Goal: Task Accomplishment & Management: Manage account settings

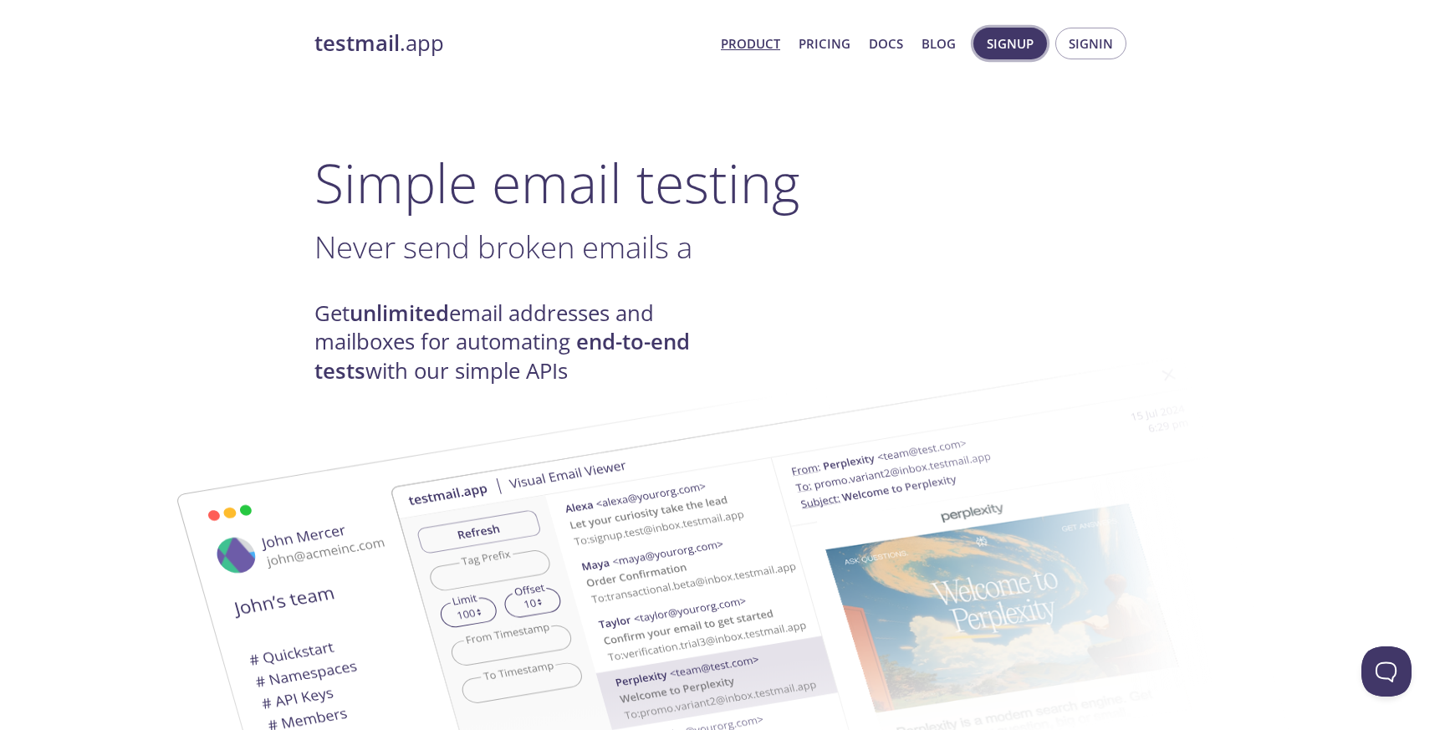
click at [979, 45] on button "Signup" at bounding box center [1010, 44] width 74 height 32
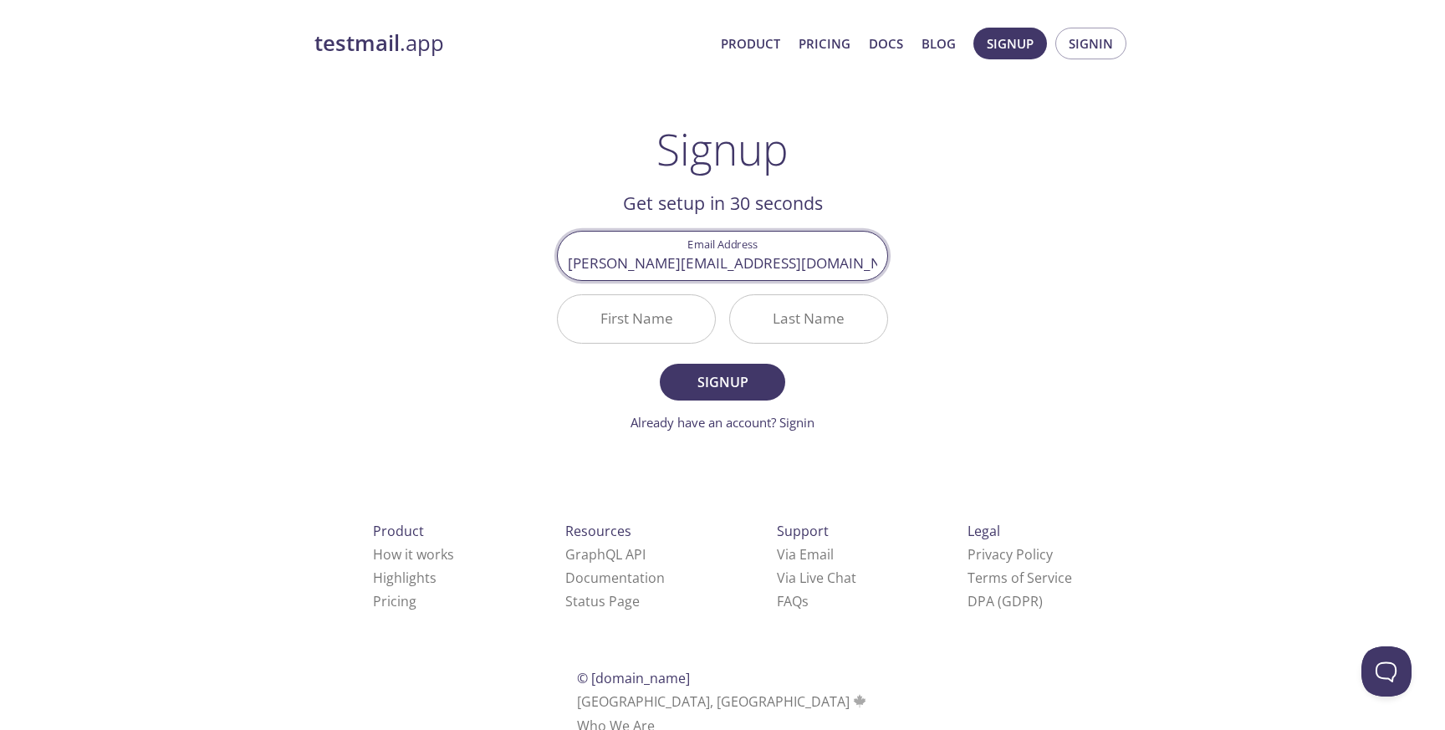
type input "[PERSON_NAME][EMAIL_ADDRESS][DOMAIN_NAME]"
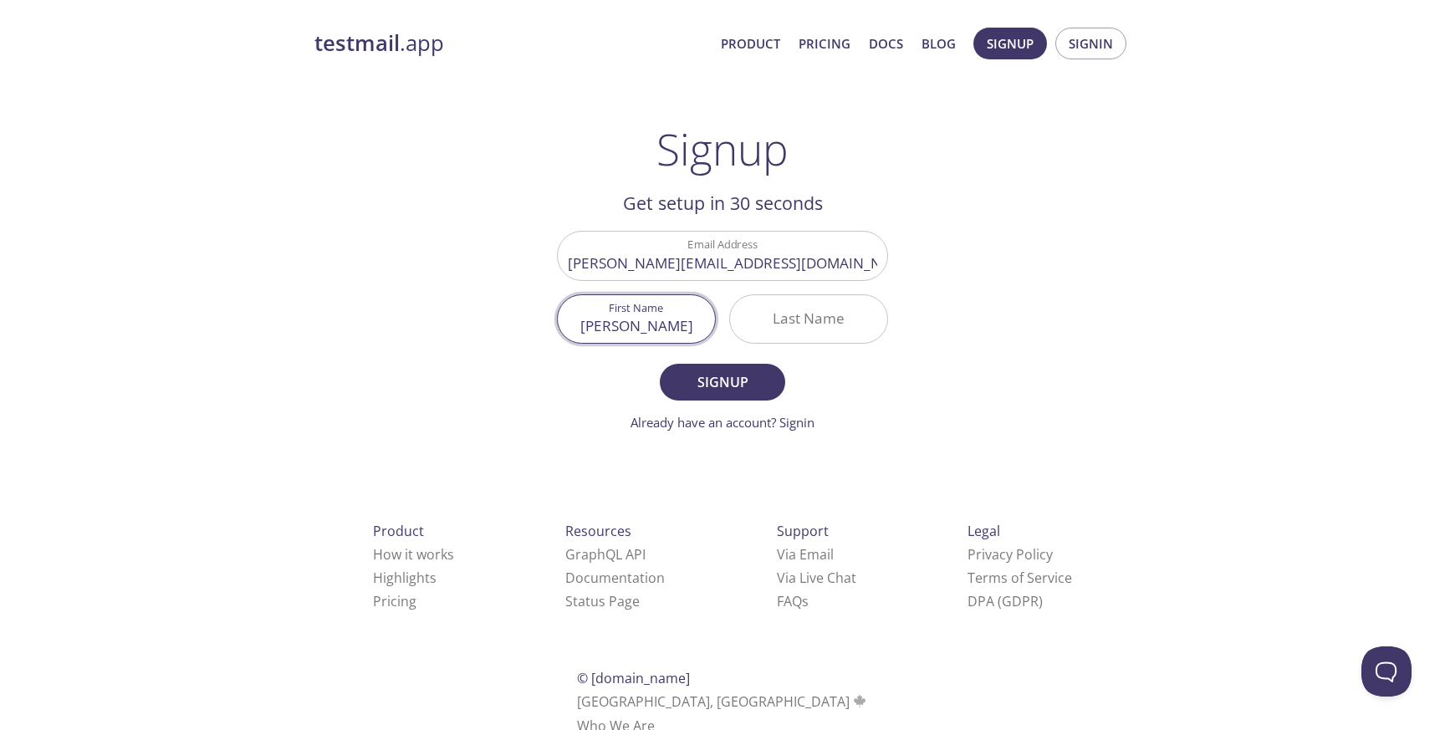
type input "[PERSON_NAME]"
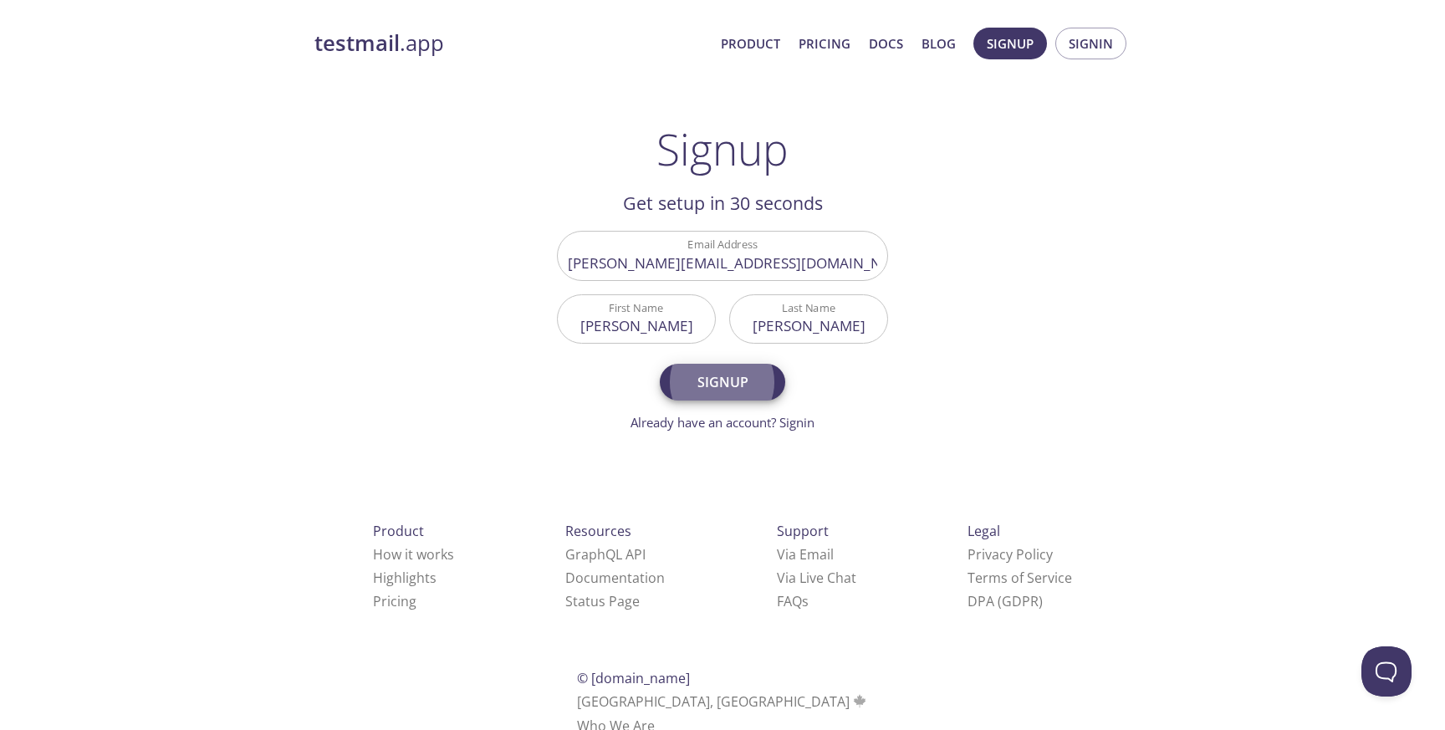
click at [660, 364] on button "Signup" at bounding box center [722, 382] width 125 height 37
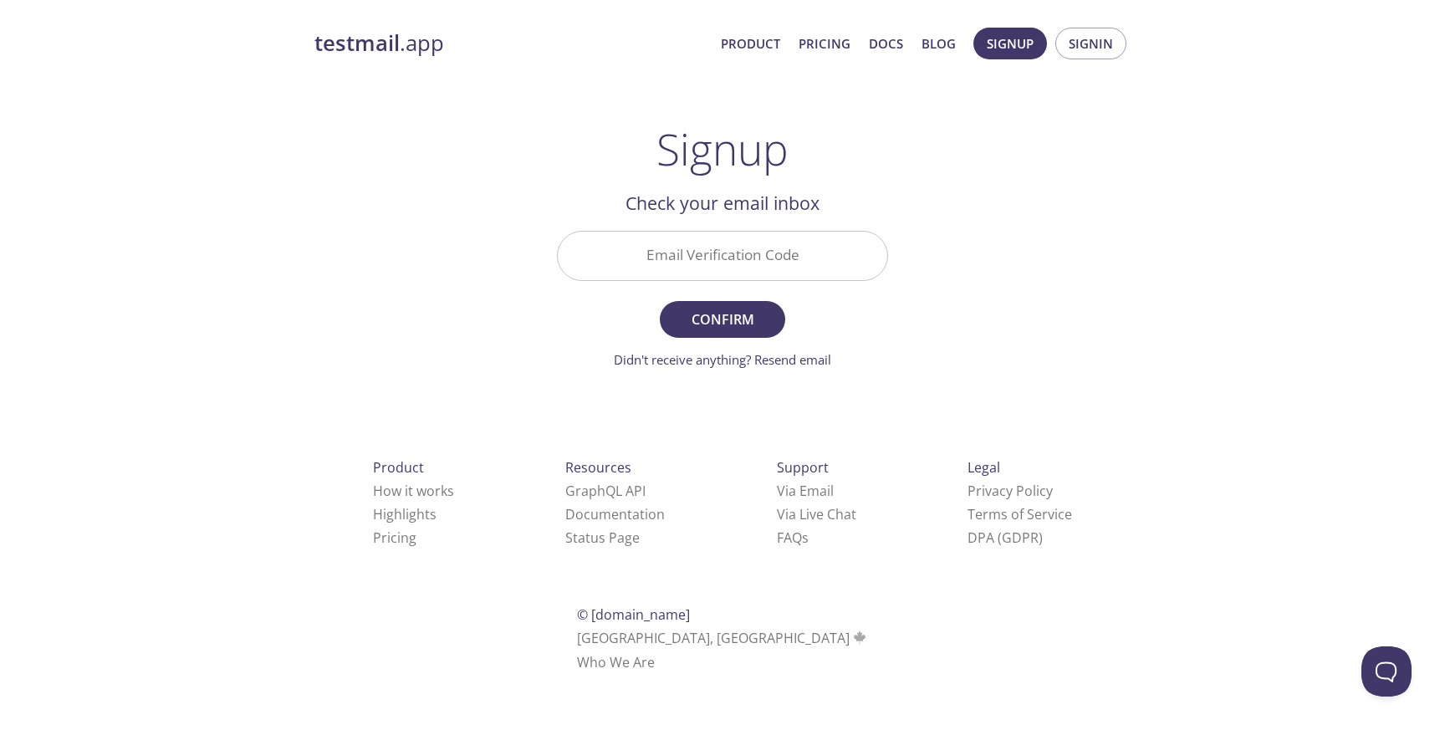
click at [802, 253] on input "Email Verification Code" at bounding box center [722, 256] width 329 height 48
paste input "FLBNYDC"
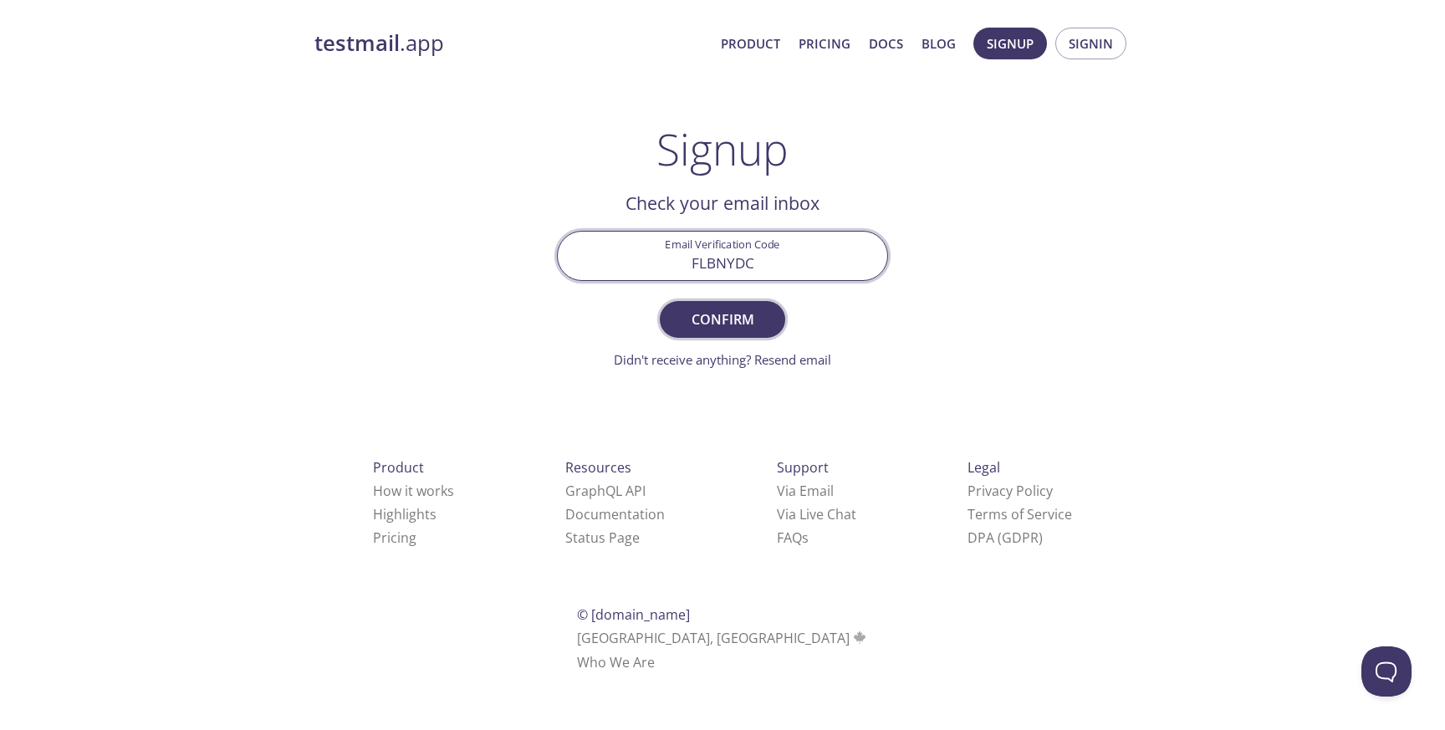
type input "FLBNYDC"
click at [740, 324] on span "Confirm" at bounding box center [722, 319] width 89 height 23
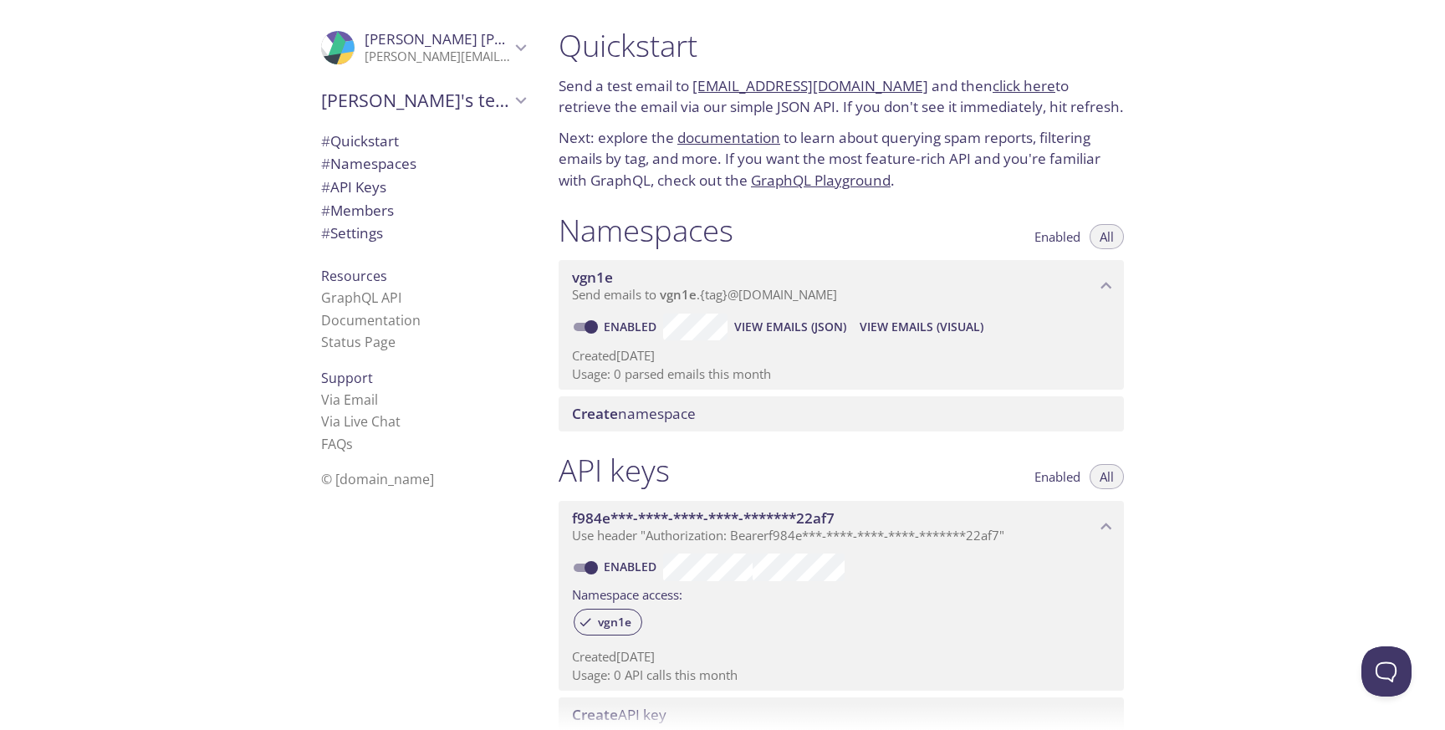
copy link "[EMAIL_ADDRESS][DOMAIN_NAME]"
click at [1004, 85] on link "click here" at bounding box center [1024, 85] width 63 height 19
click at [523, 103] on icon "Thilak's team" at bounding box center [521, 100] width 22 height 22
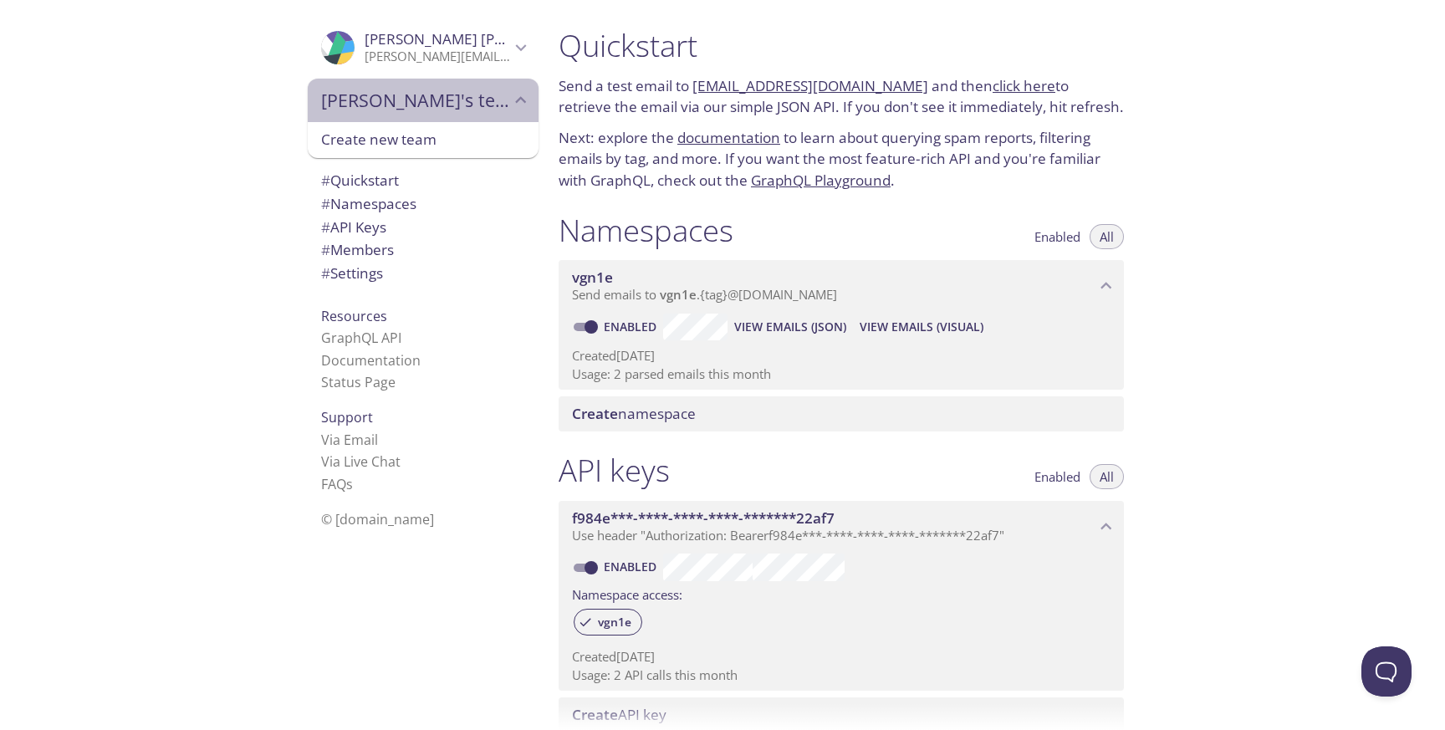
click at [530, 96] on icon "Thilak's team" at bounding box center [521, 100] width 22 height 22
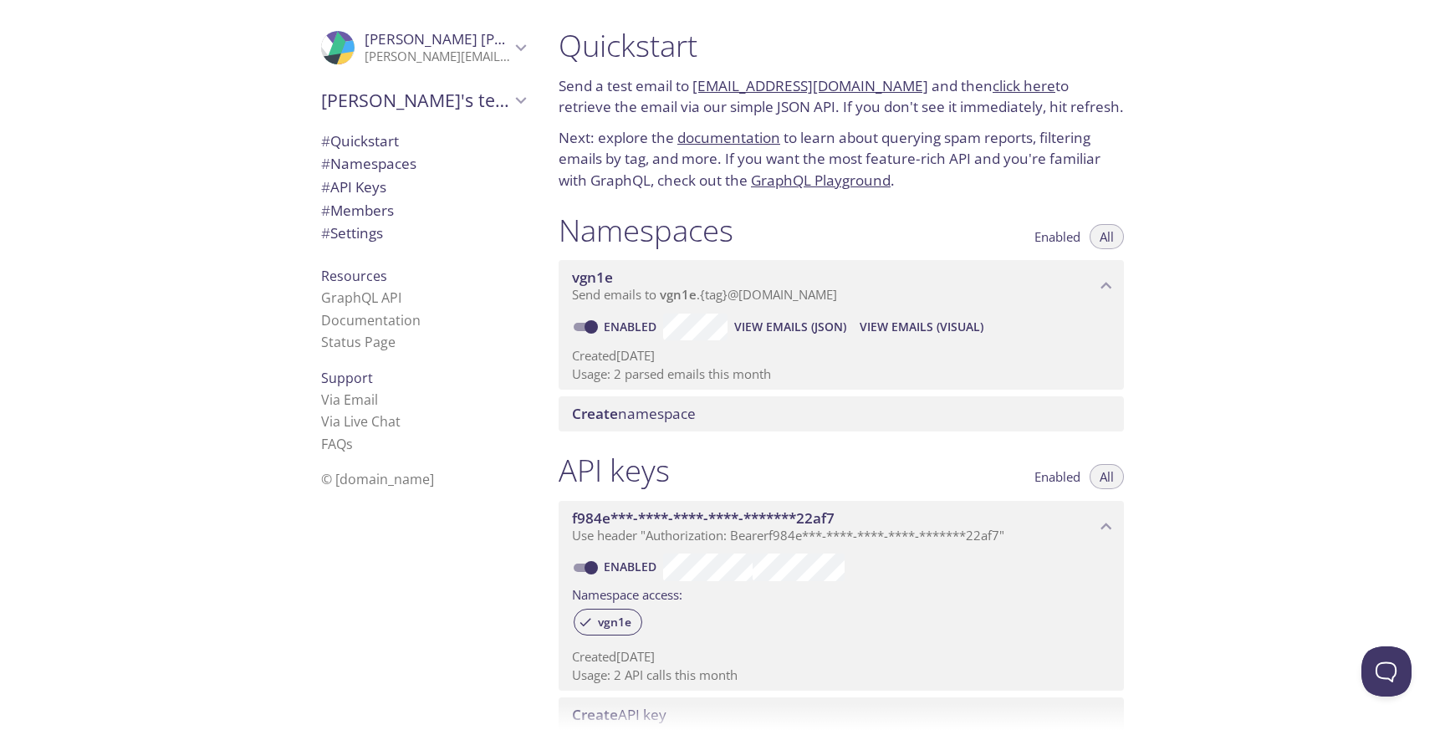
click at [529, 52] on icon "Thilak Raj" at bounding box center [521, 48] width 22 height 22
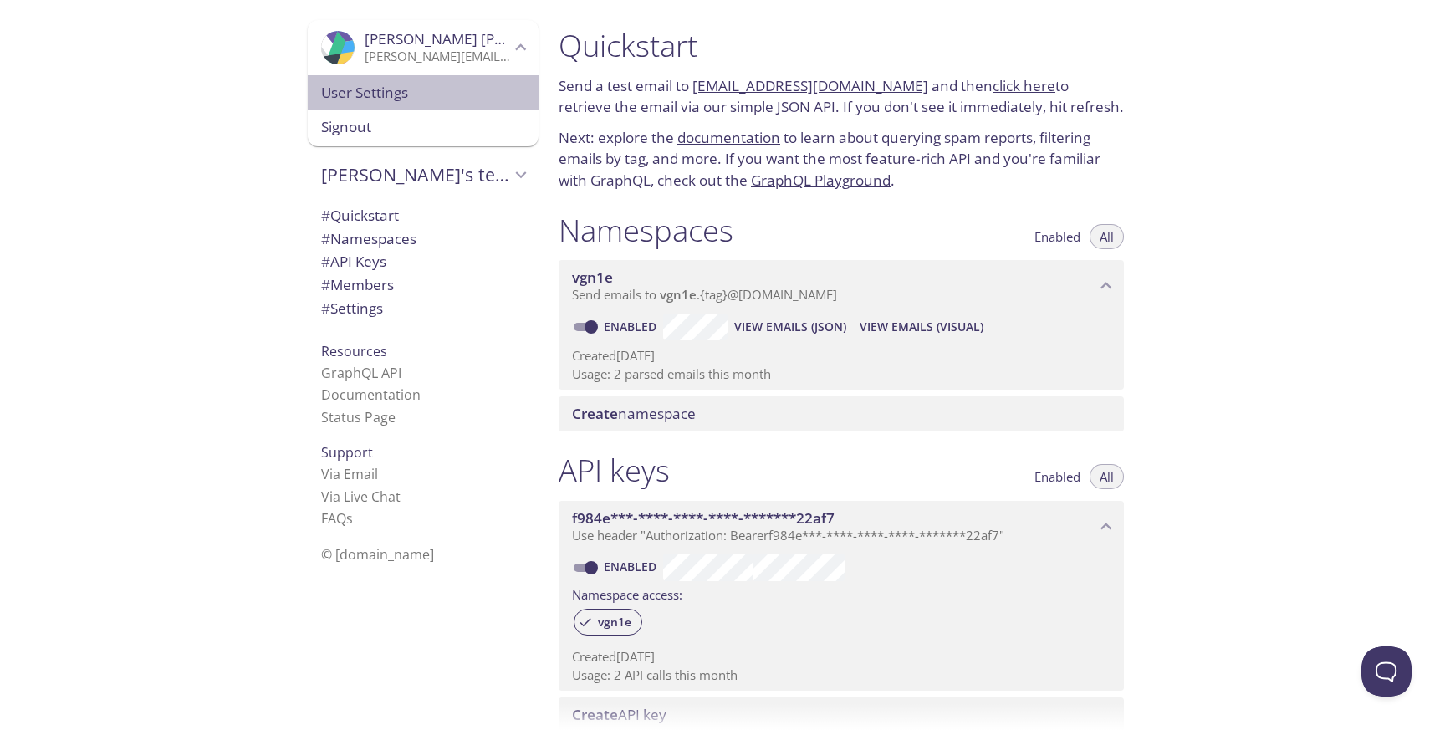
click at [396, 99] on span "User Settings" at bounding box center [423, 93] width 204 height 22
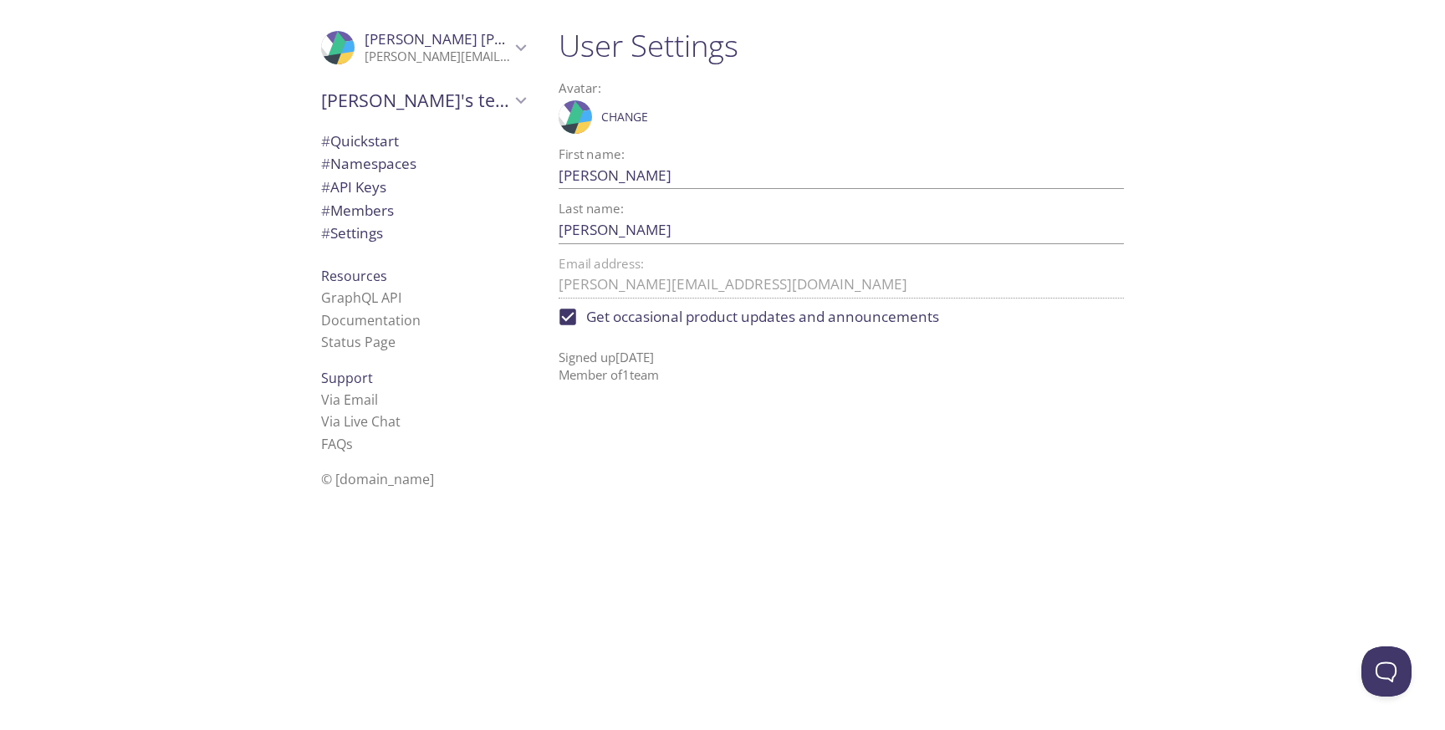
click at [482, 65] on div ".cls-1 { fill: #6d5ca8; } .cls-2 { fill: #3fc191; } .cls-3 { fill: #3b4752; } .…" at bounding box center [423, 47] width 231 height 55
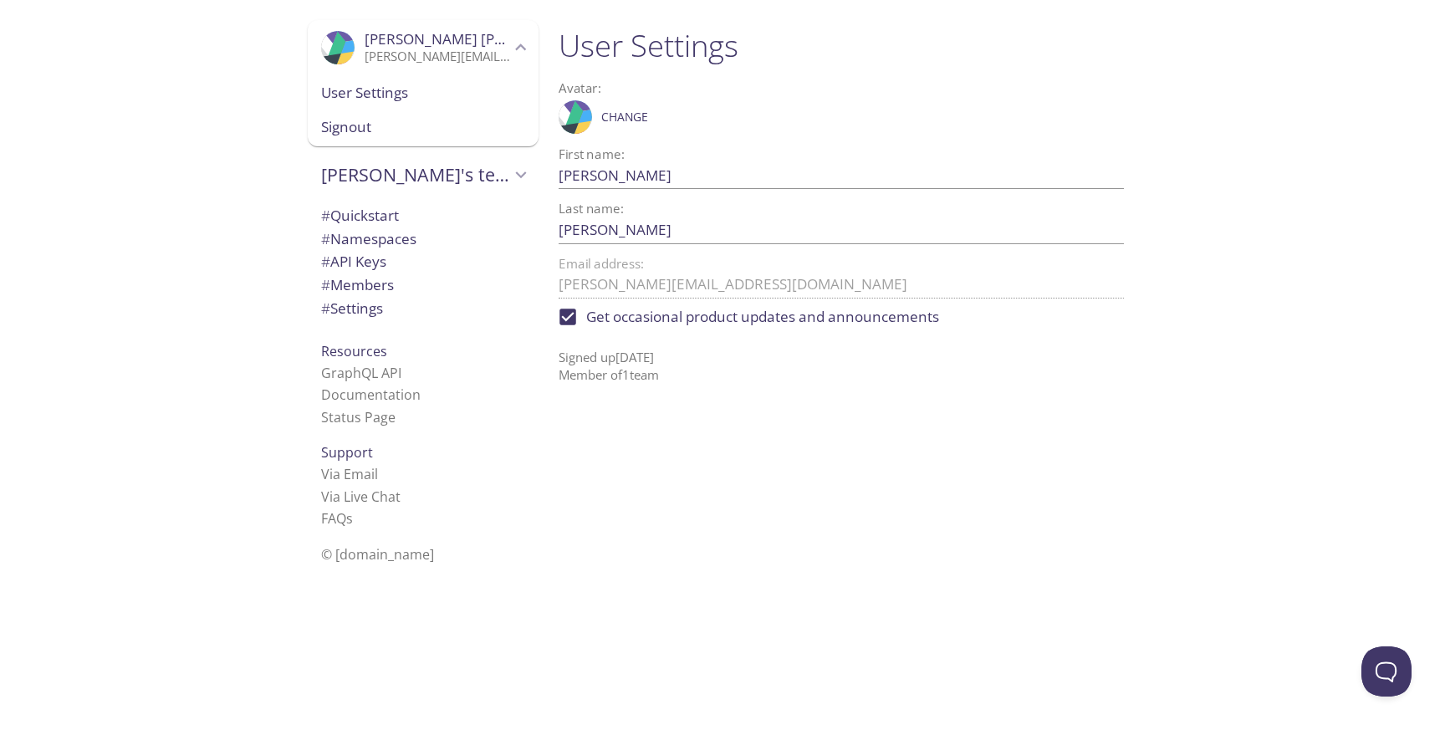
click at [388, 100] on span "User Settings" at bounding box center [423, 93] width 204 height 22
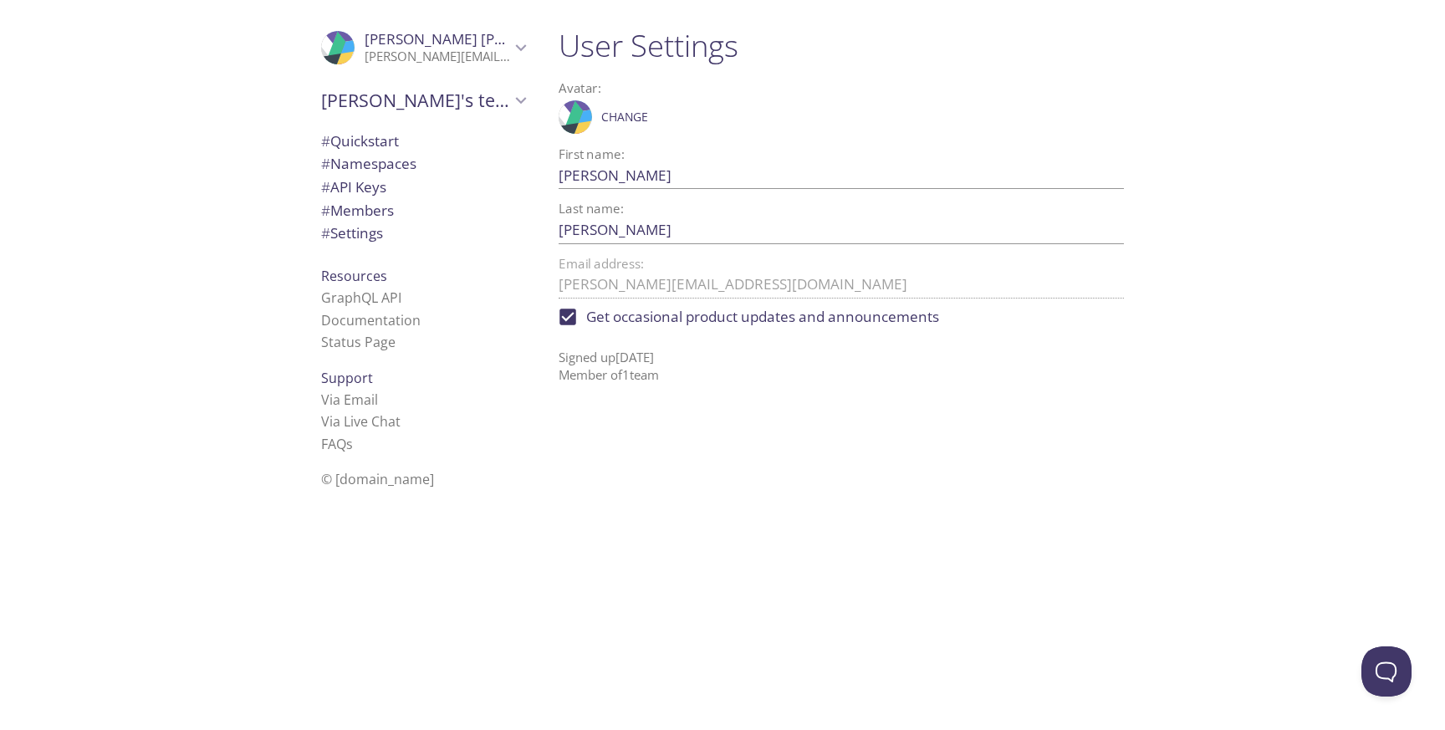
click at [366, 241] on span "# Settings" at bounding box center [352, 232] width 62 height 19
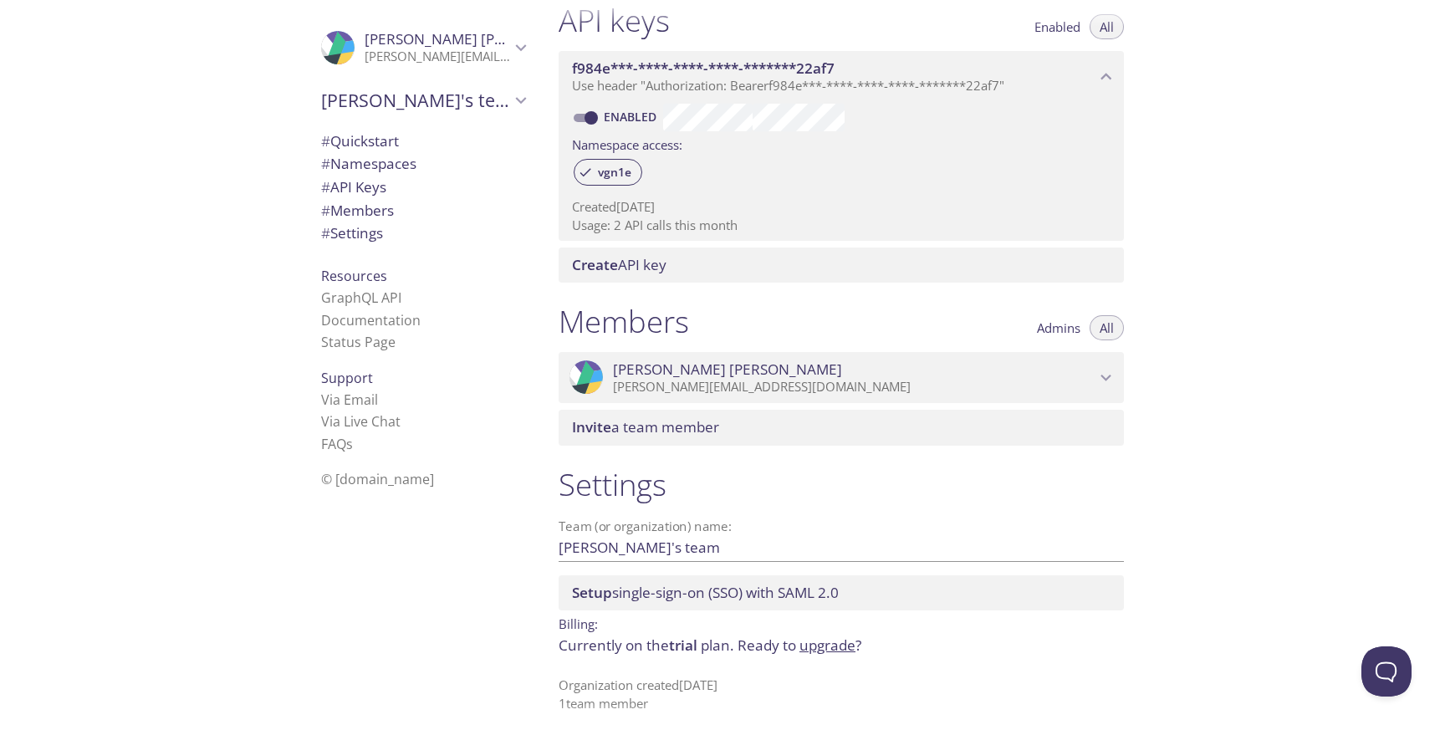
scroll to position [459, 0]
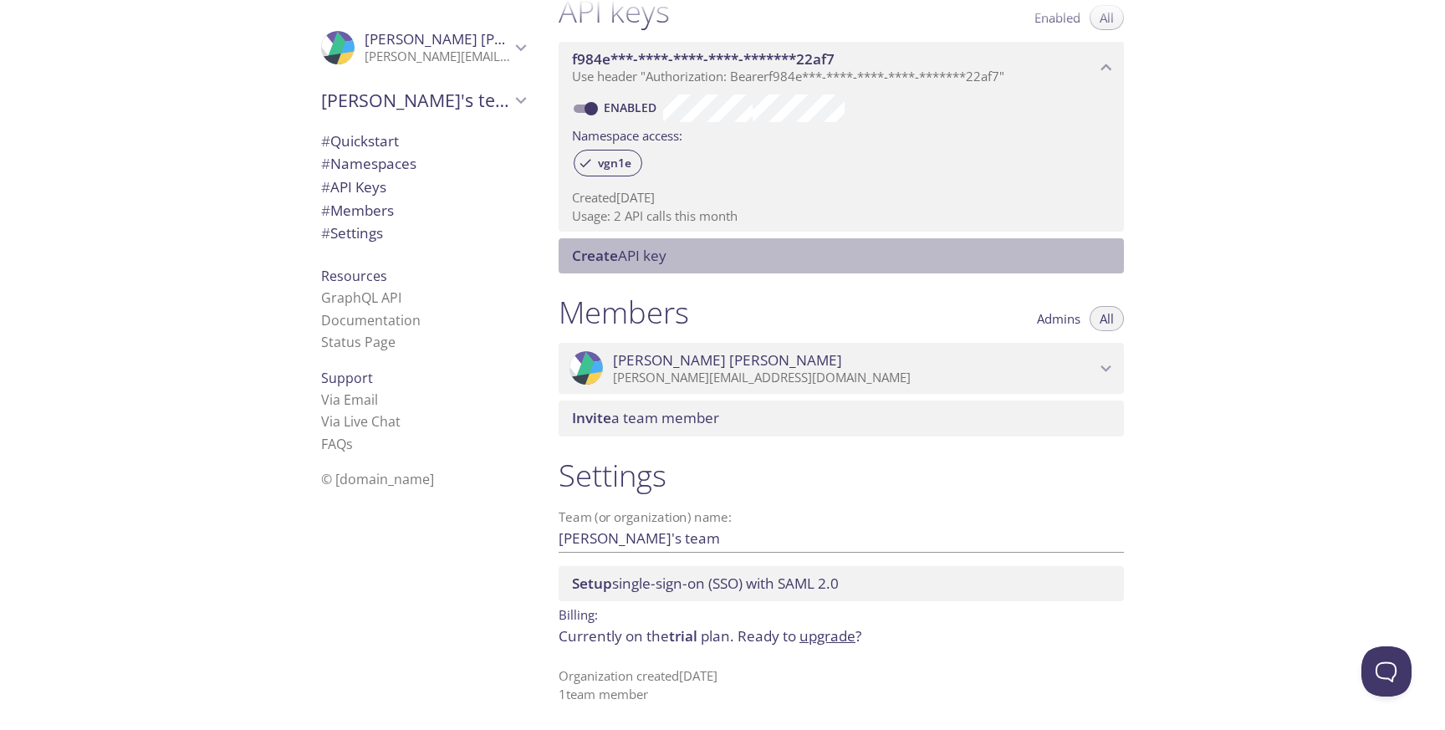
click at [655, 258] on span "Create API key" at bounding box center [619, 255] width 94 height 19
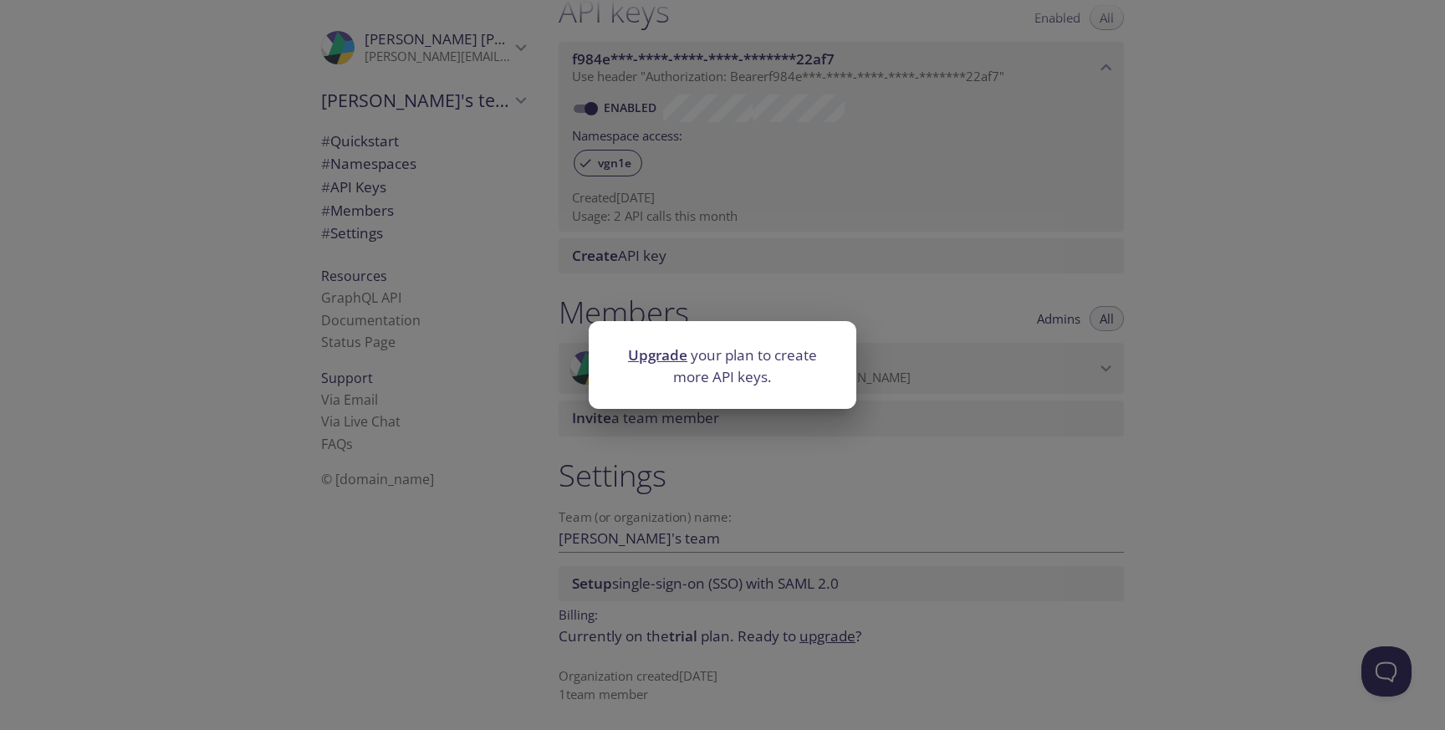
click at [500, 311] on div "Upgrade your plan to create more API keys." at bounding box center [722, 365] width 1445 height 730
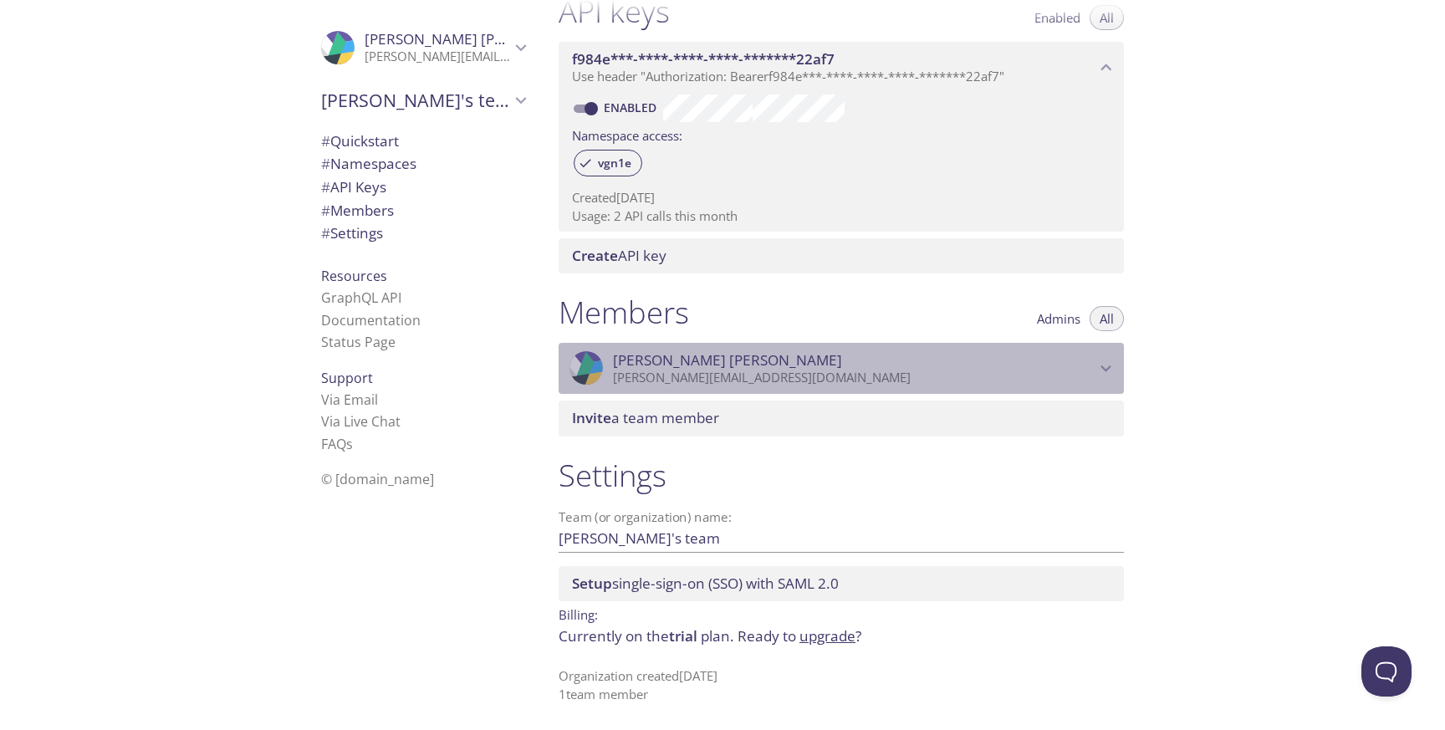
click at [931, 373] on p "[PERSON_NAME][EMAIL_ADDRESS][DOMAIN_NAME]" at bounding box center [854, 378] width 482 height 17
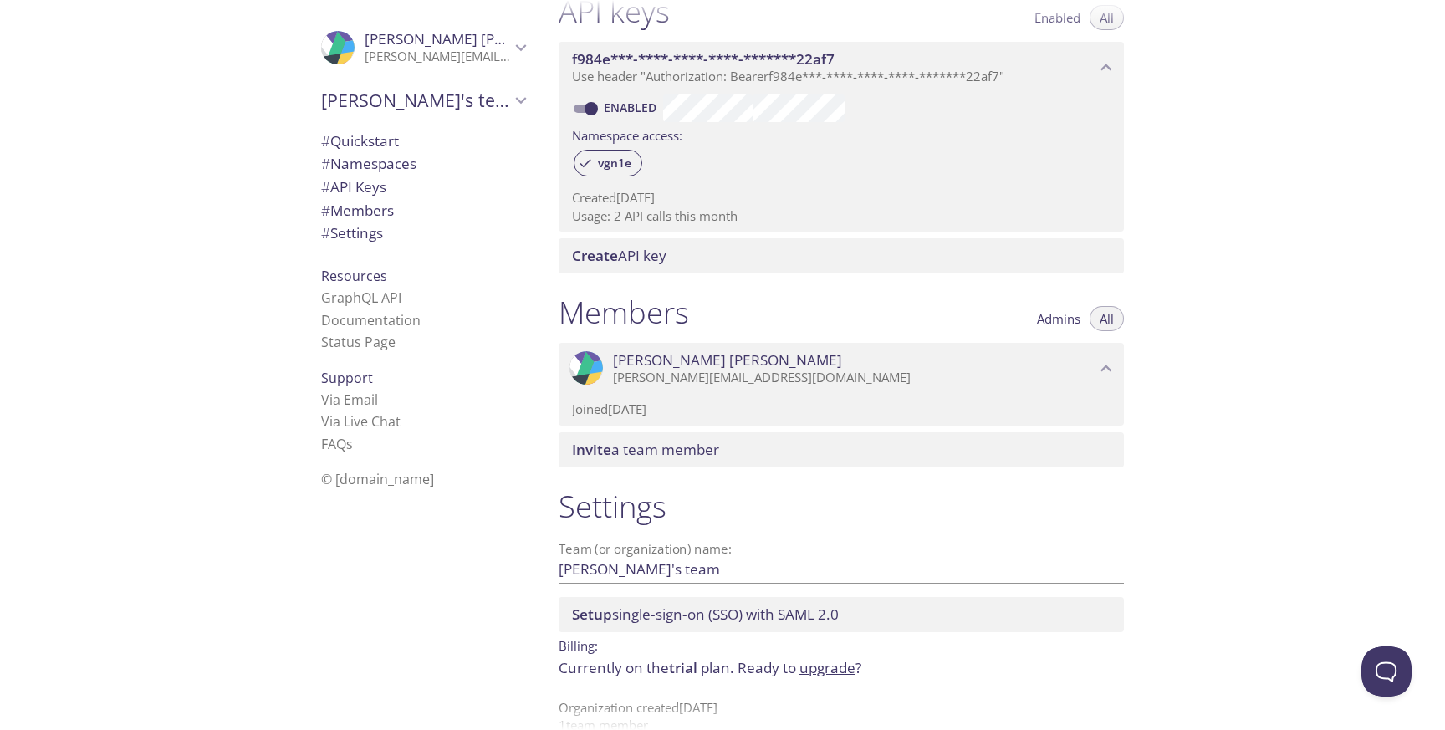
scroll to position [490, 0]
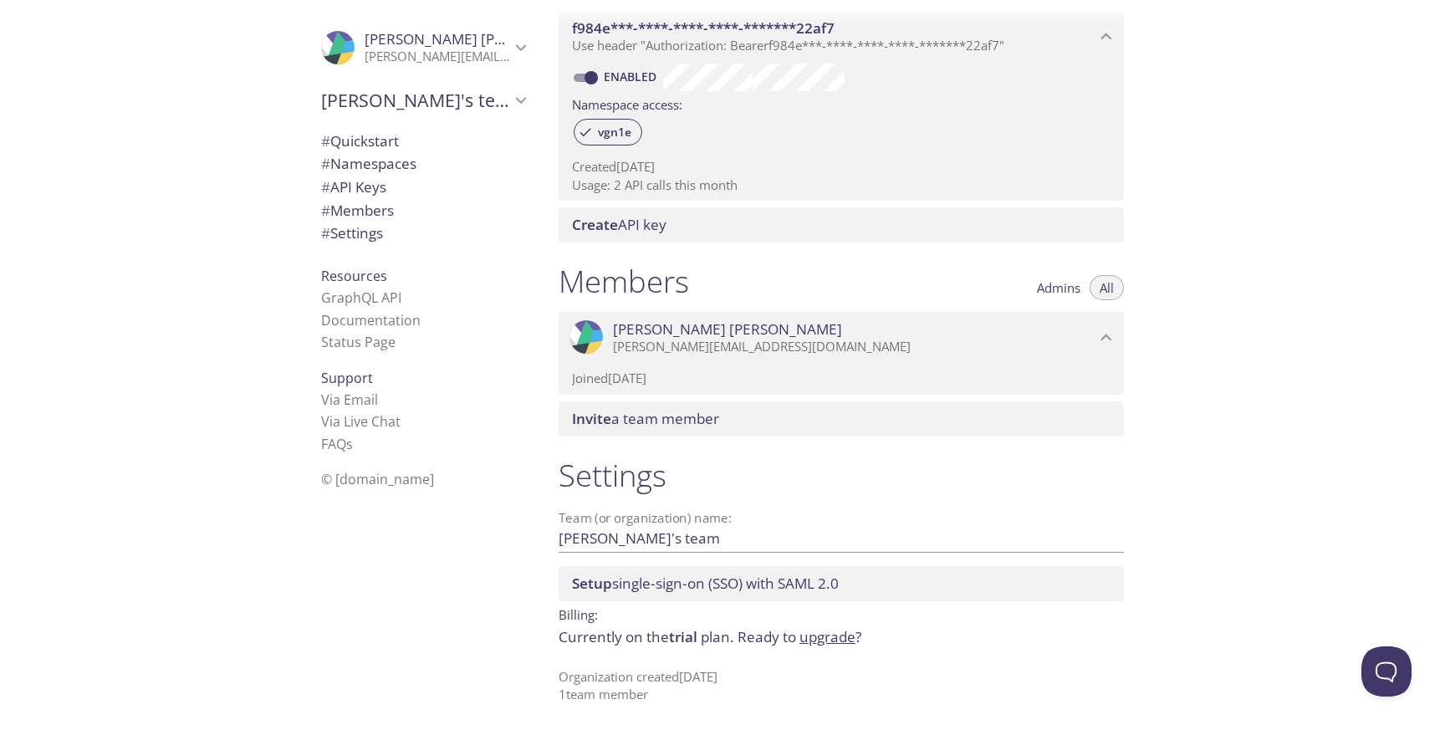
click at [843, 391] on div "Joined 26 Aug 2025" at bounding box center [841, 378] width 565 height 31
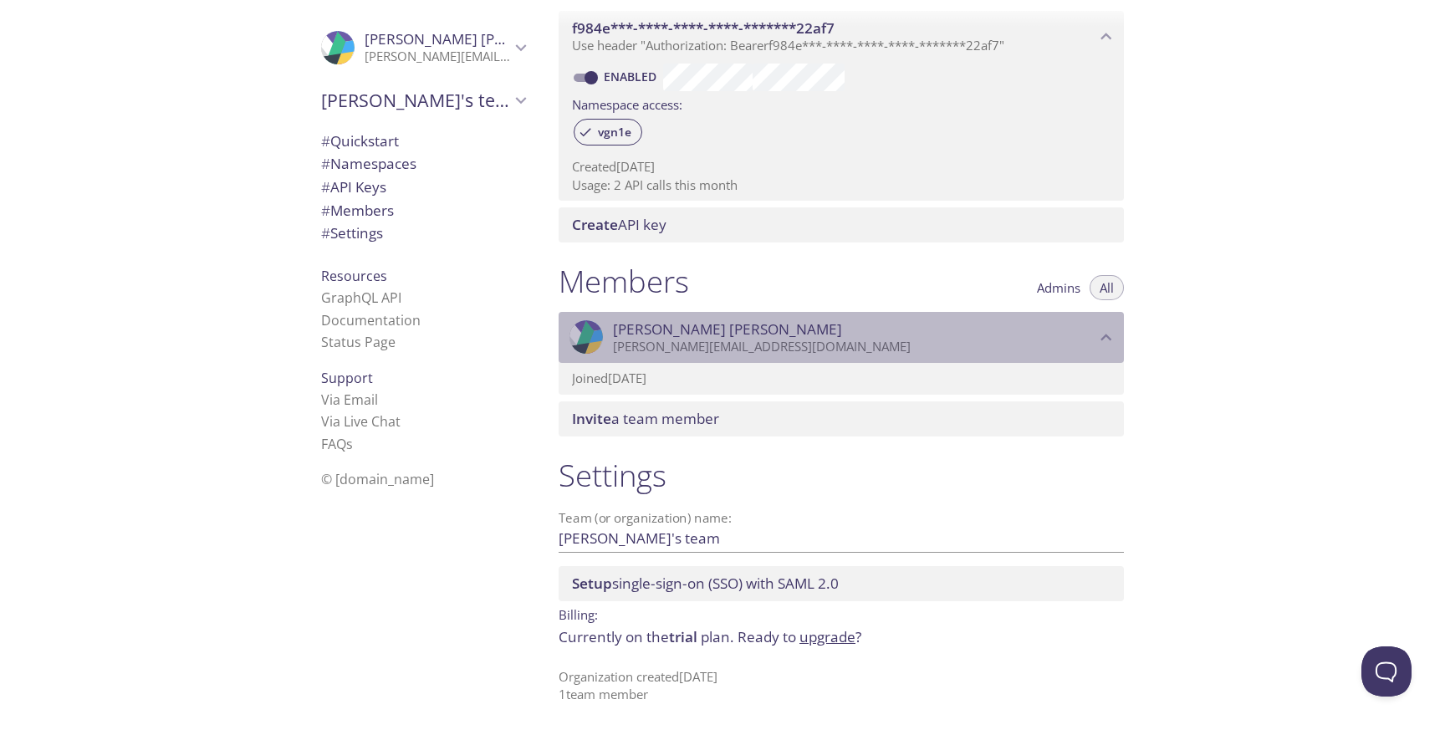
click at [814, 353] on p "[PERSON_NAME][EMAIL_ADDRESS][DOMAIN_NAME]" at bounding box center [854, 347] width 482 height 17
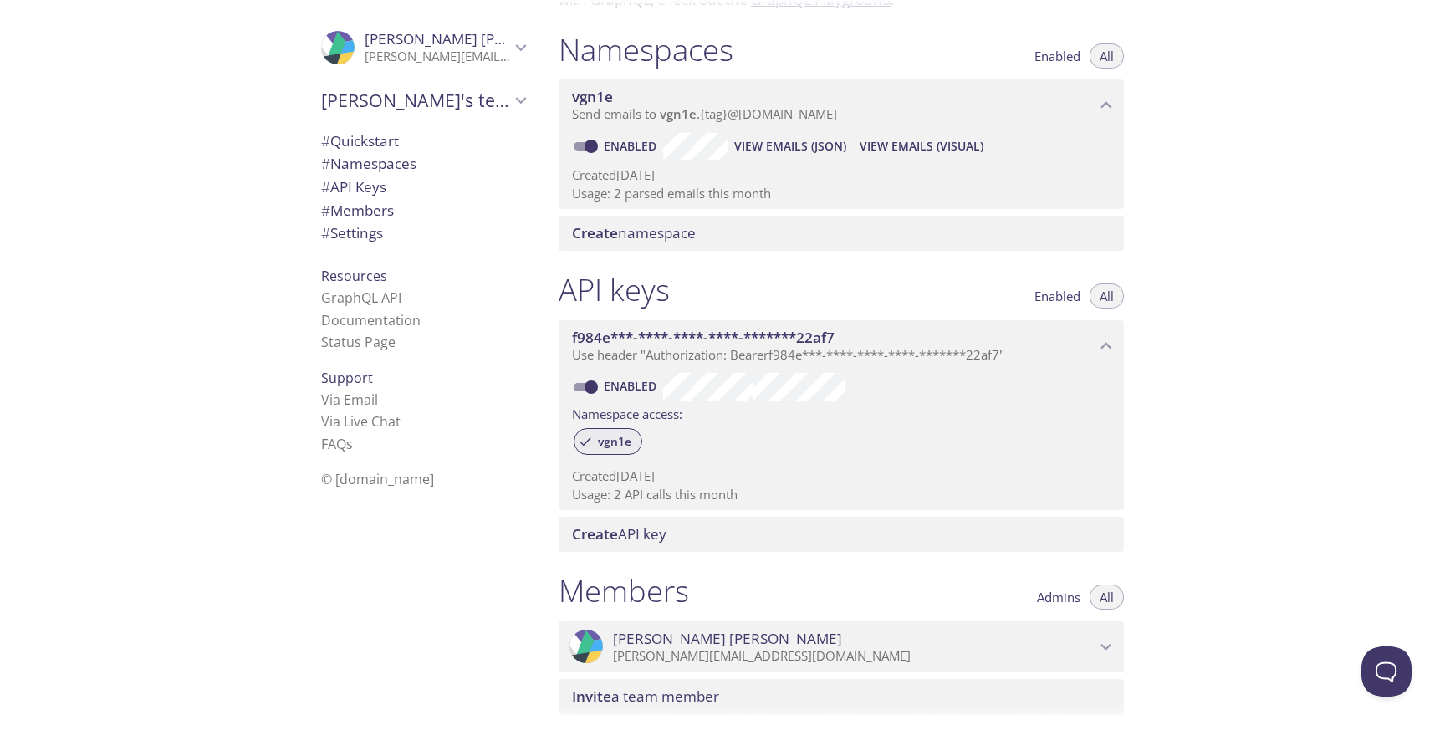
scroll to position [179, 0]
click at [400, 323] on link "Documentation" at bounding box center [371, 320] width 100 height 18
click at [342, 44] on icon "Thilak Raj" at bounding box center [335, 50] width 22 height 36
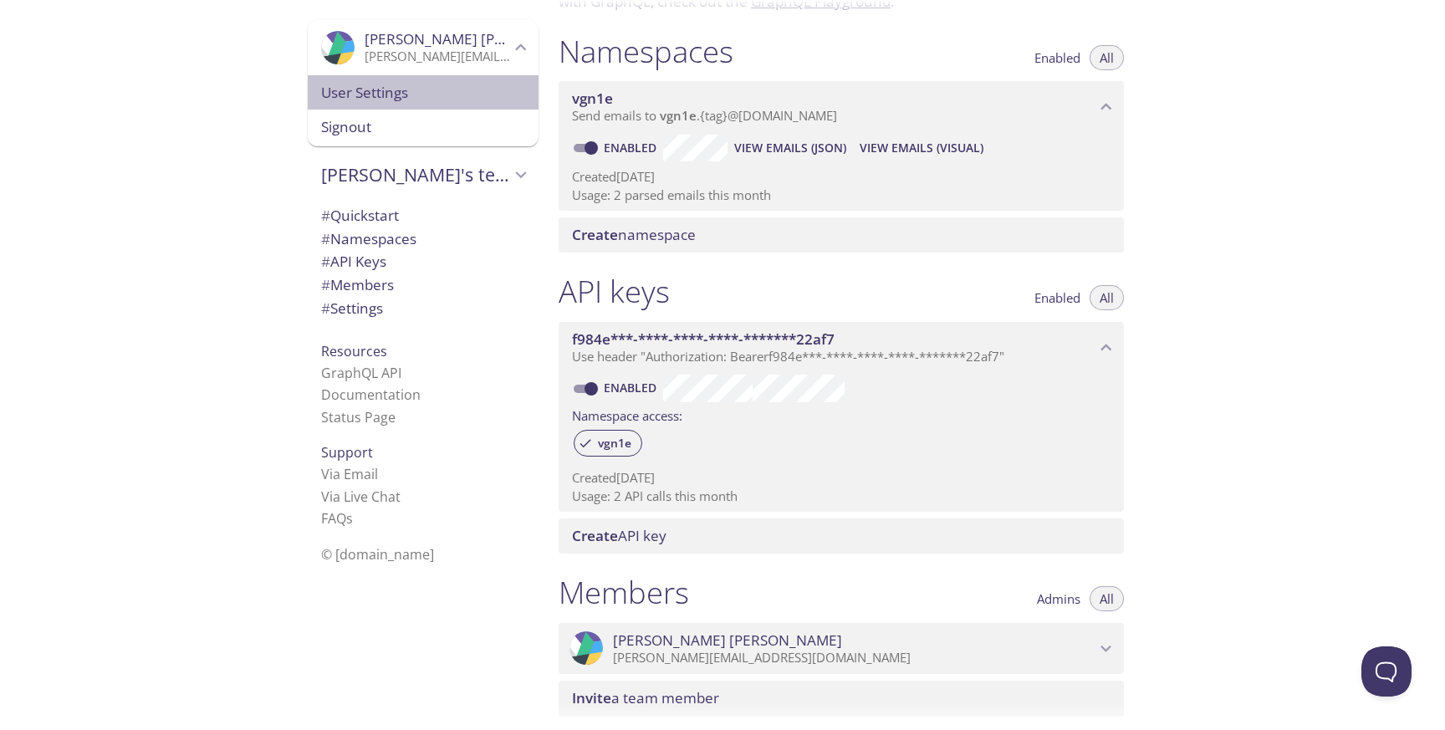
click at [374, 93] on span "User Settings" at bounding box center [423, 93] width 204 height 22
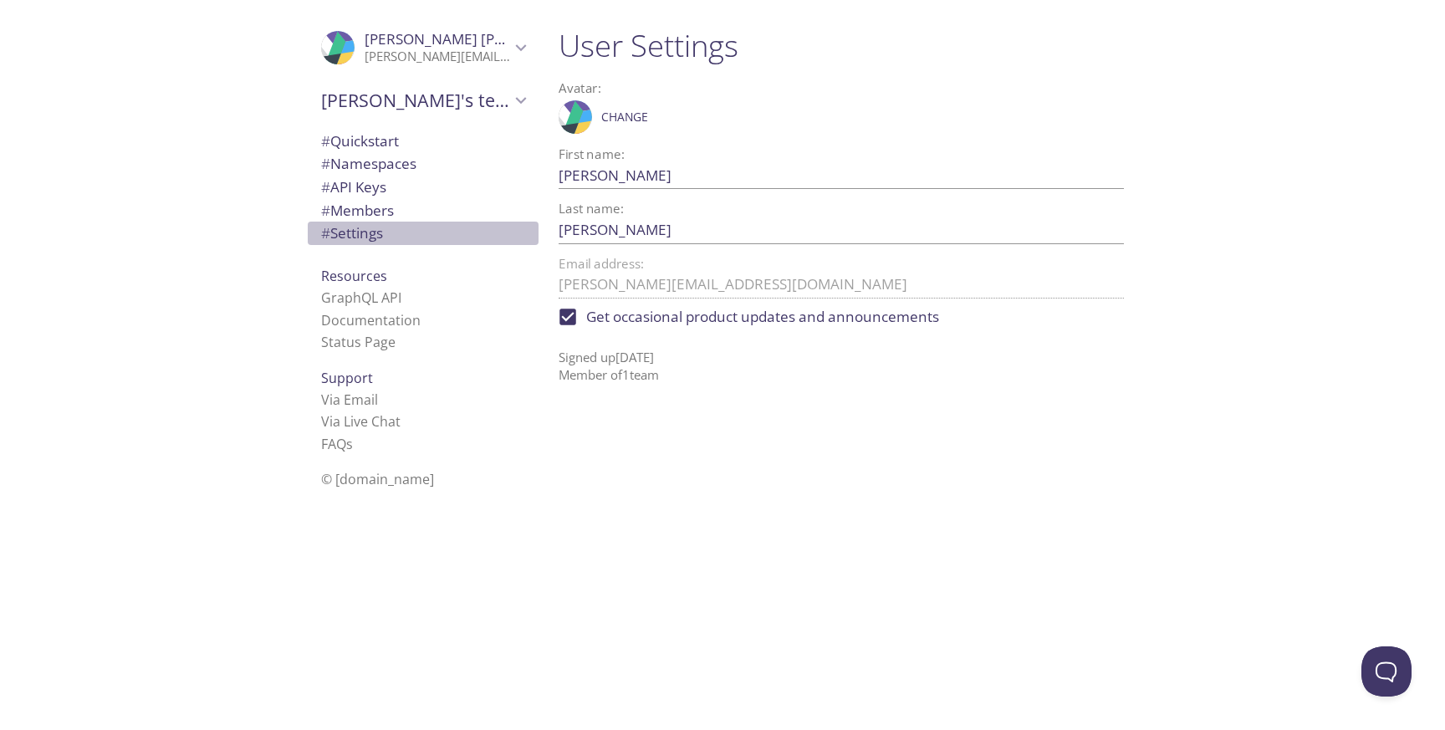
click at [348, 227] on span "# Settings" at bounding box center [352, 232] width 62 height 19
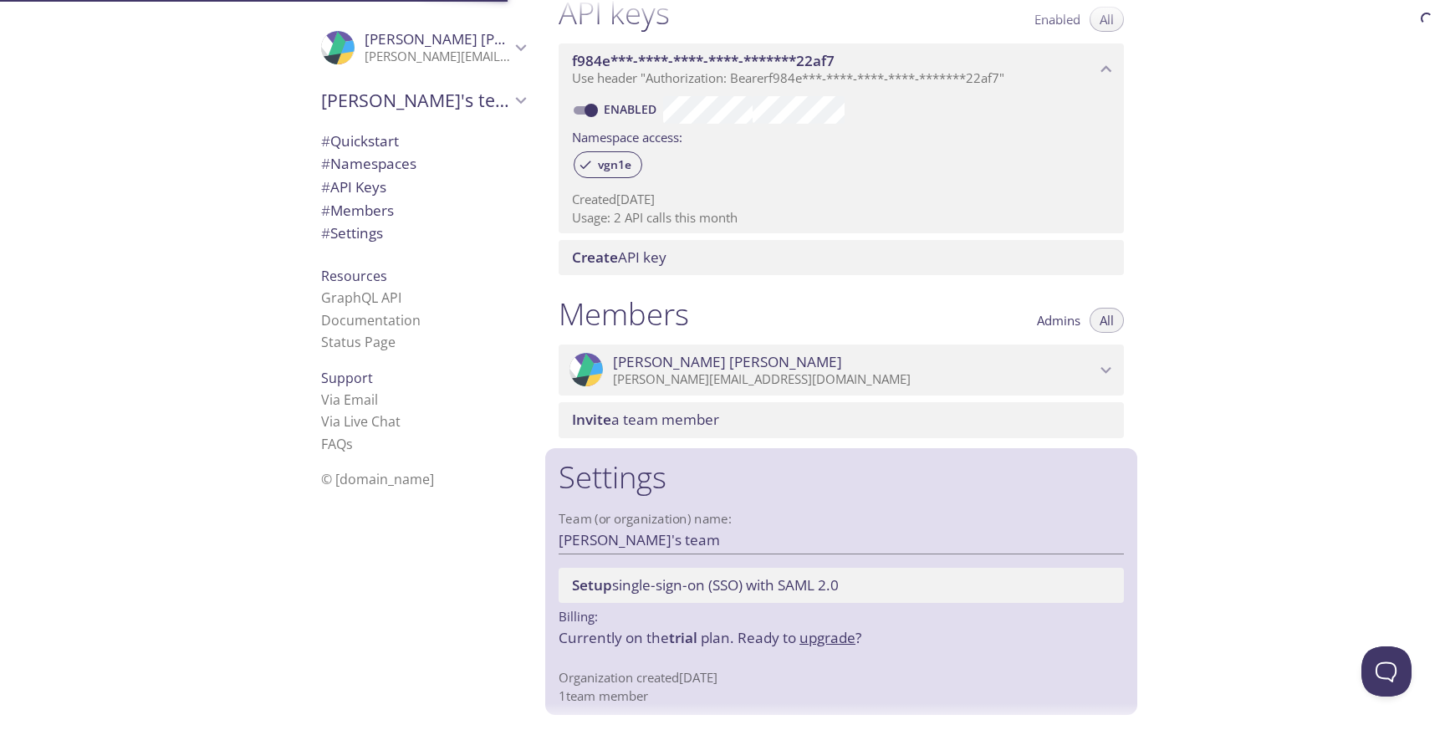
scroll to position [459, 0]
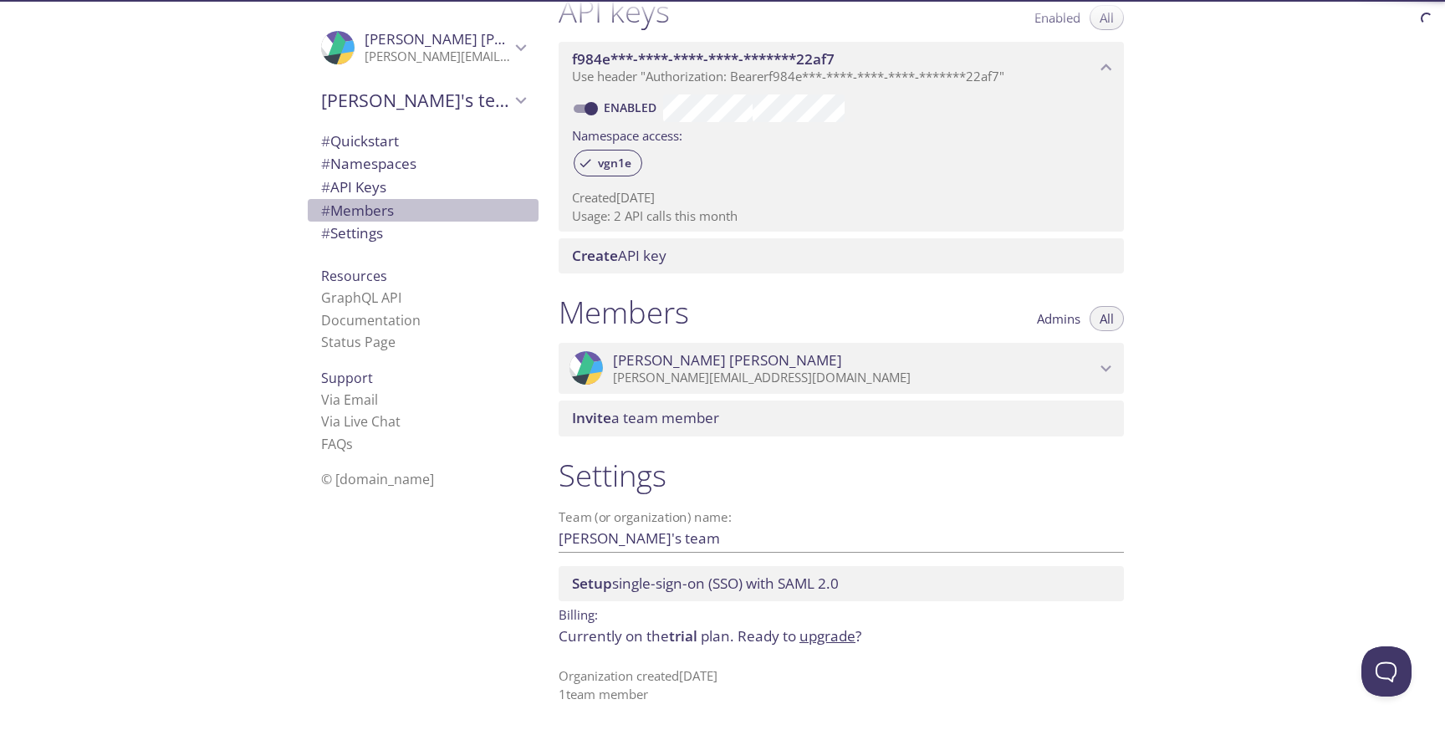
click at [363, 217] on span "# Members" at bounding box center [357, 210] width 73 height 19
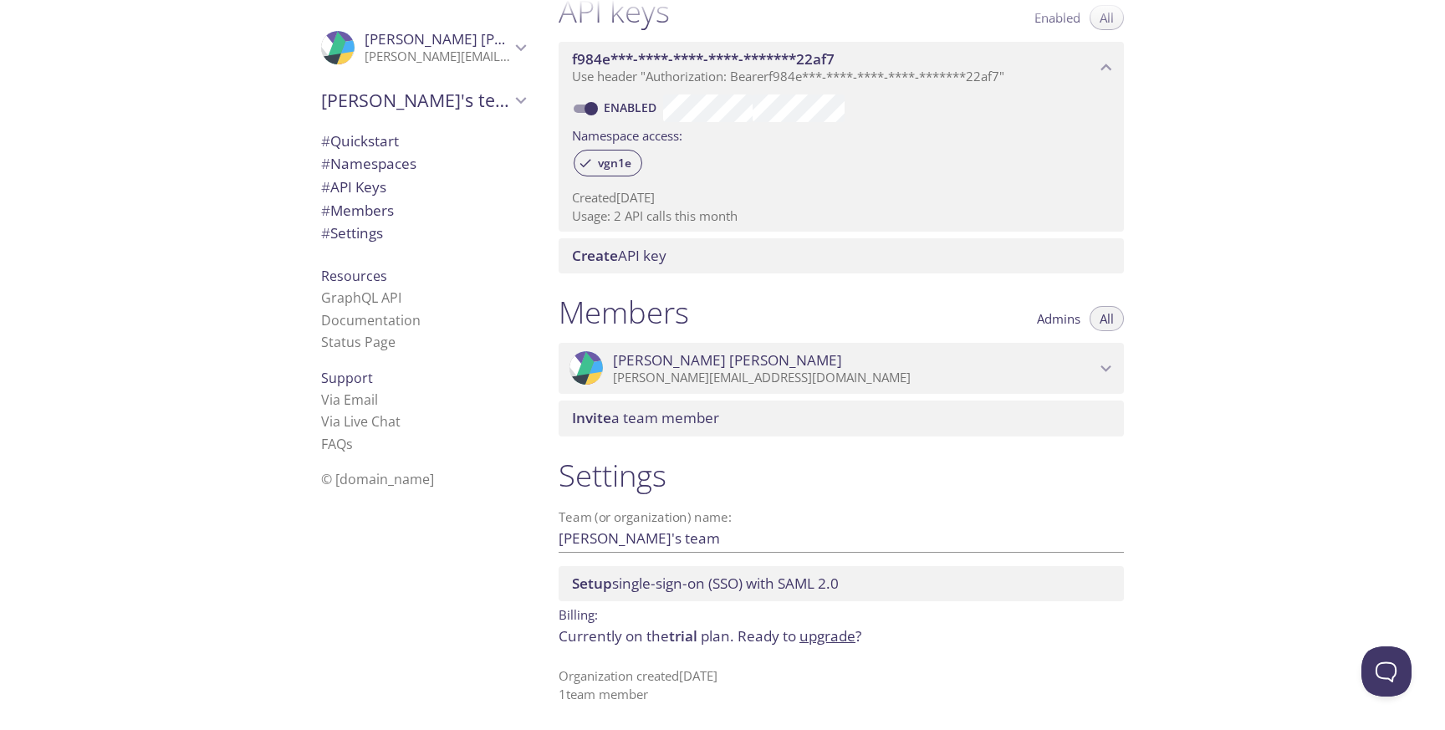
click at [364, 237] on span "# Settings" at bounding box center [352, 232] width 62 height 19
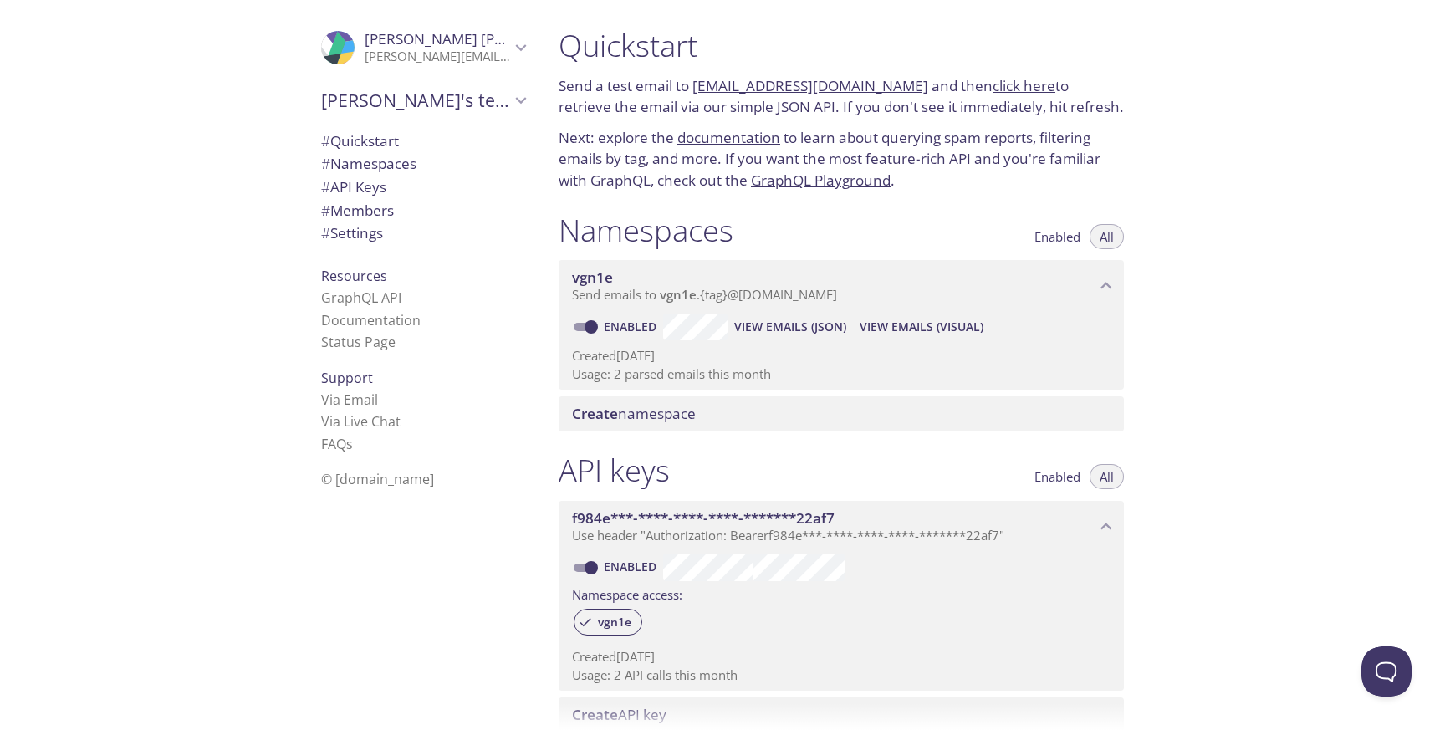
click at [452, 45] on span "Thilak Raj" at bounding box center [437, 39] width 145 height 18
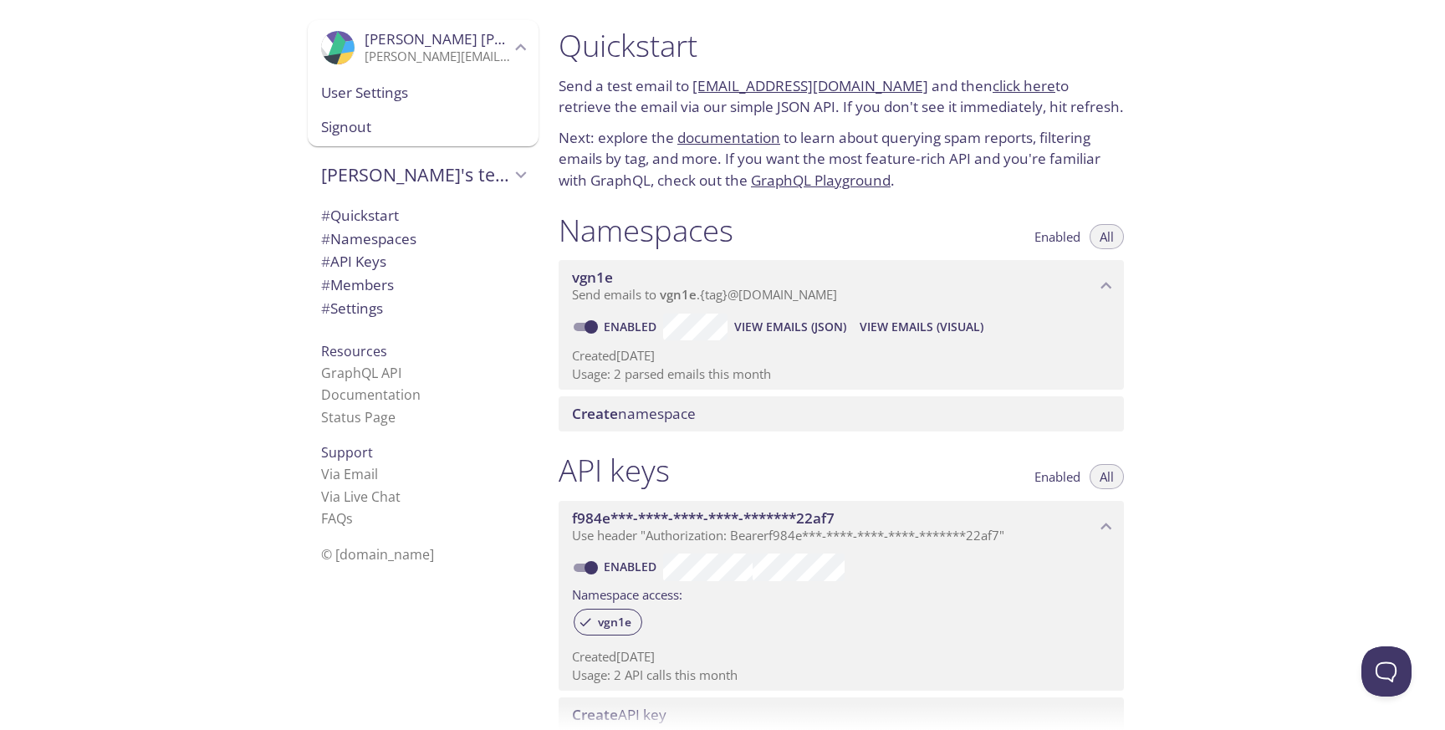
click at [392, 130] on span "Signout" at bounding box center [423, 127] width 204 height 22
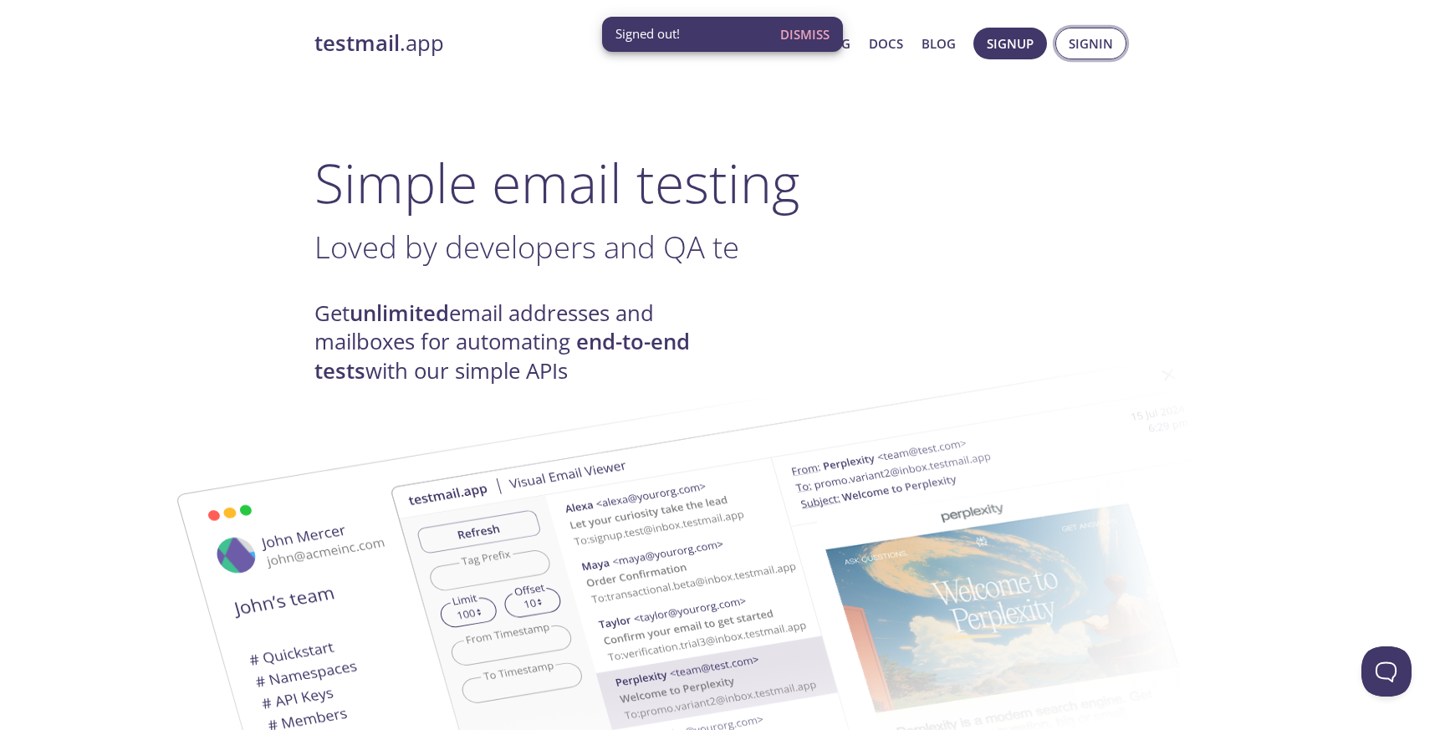
click at [1102, 35] on span "Signin" at bounding box center [1091, 44] width 44 height 22
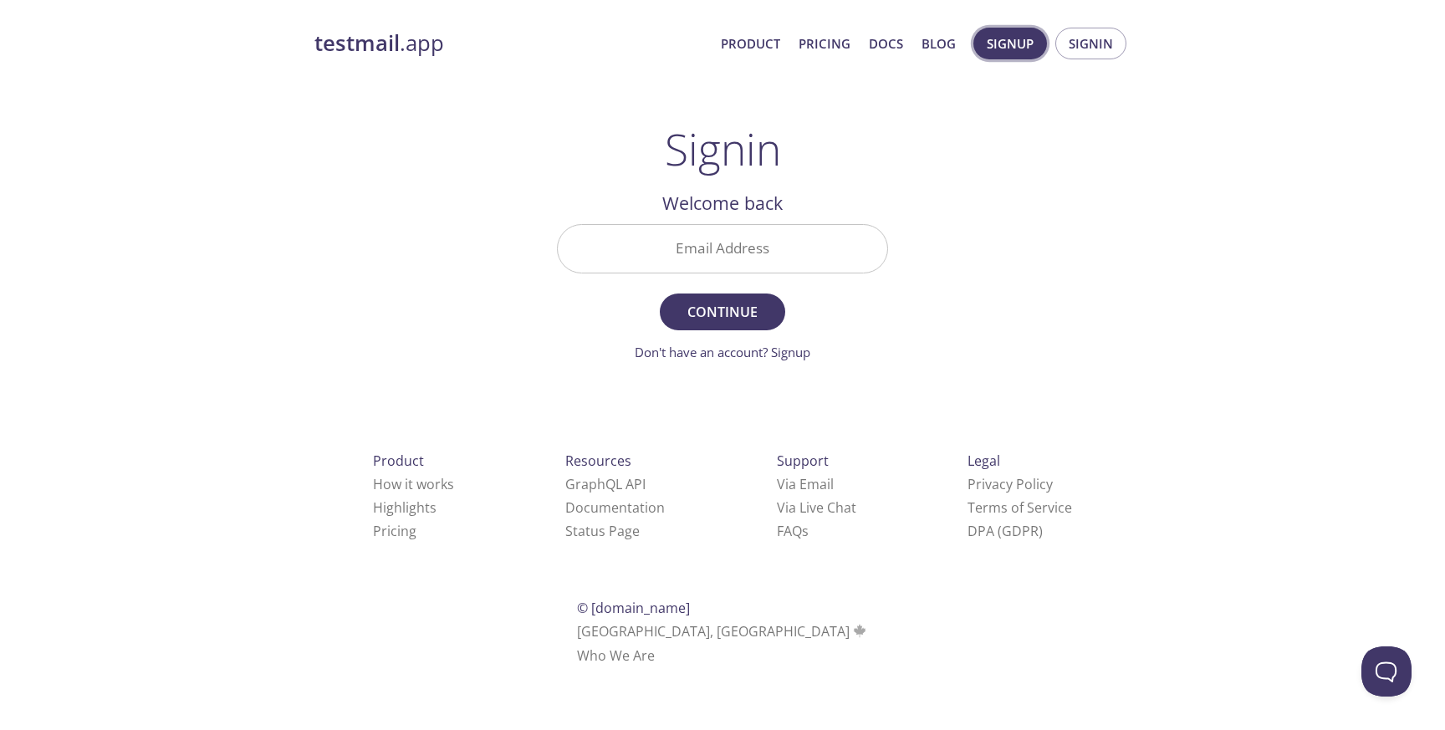
click at [1013, 53] on span "Signup" at bounding box center [1010, 44] width 47 height 22
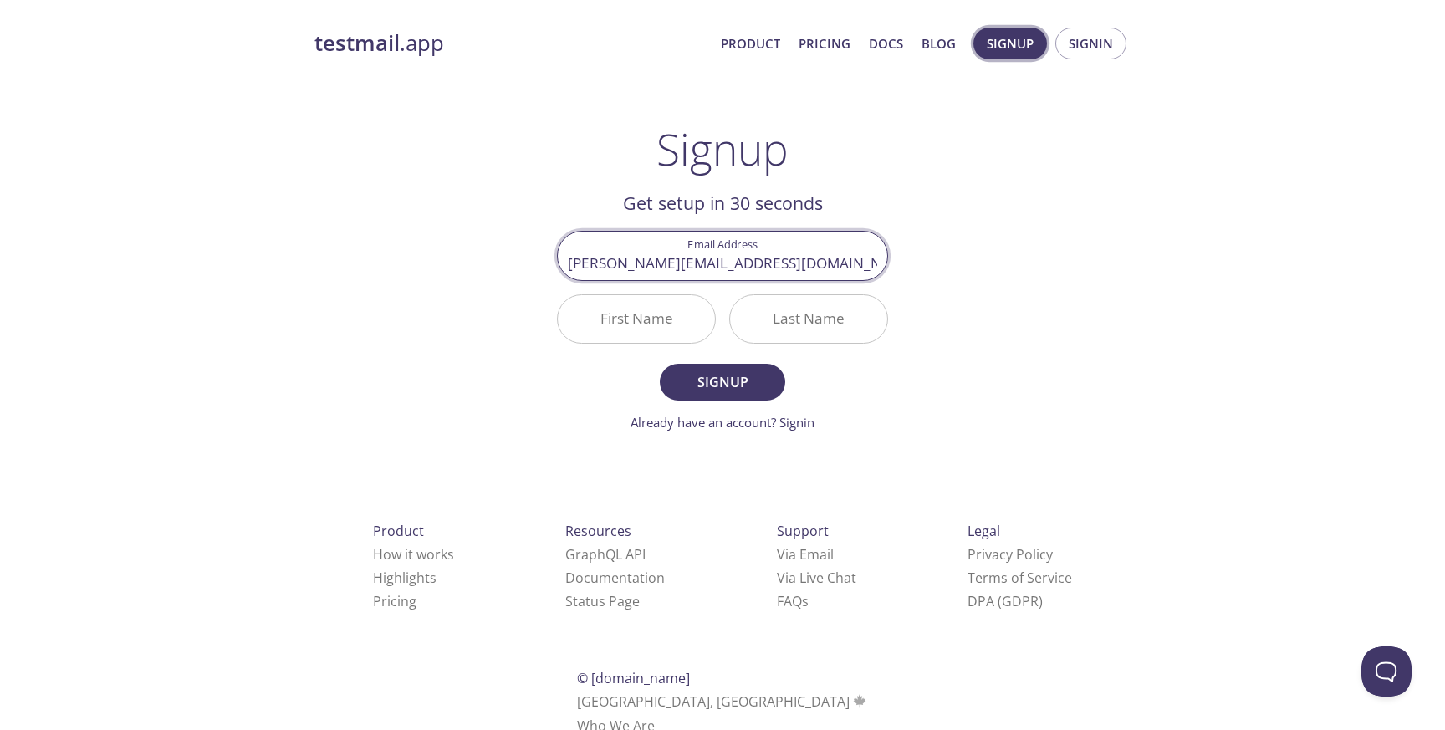
type input "thilak.792@gmail.com"
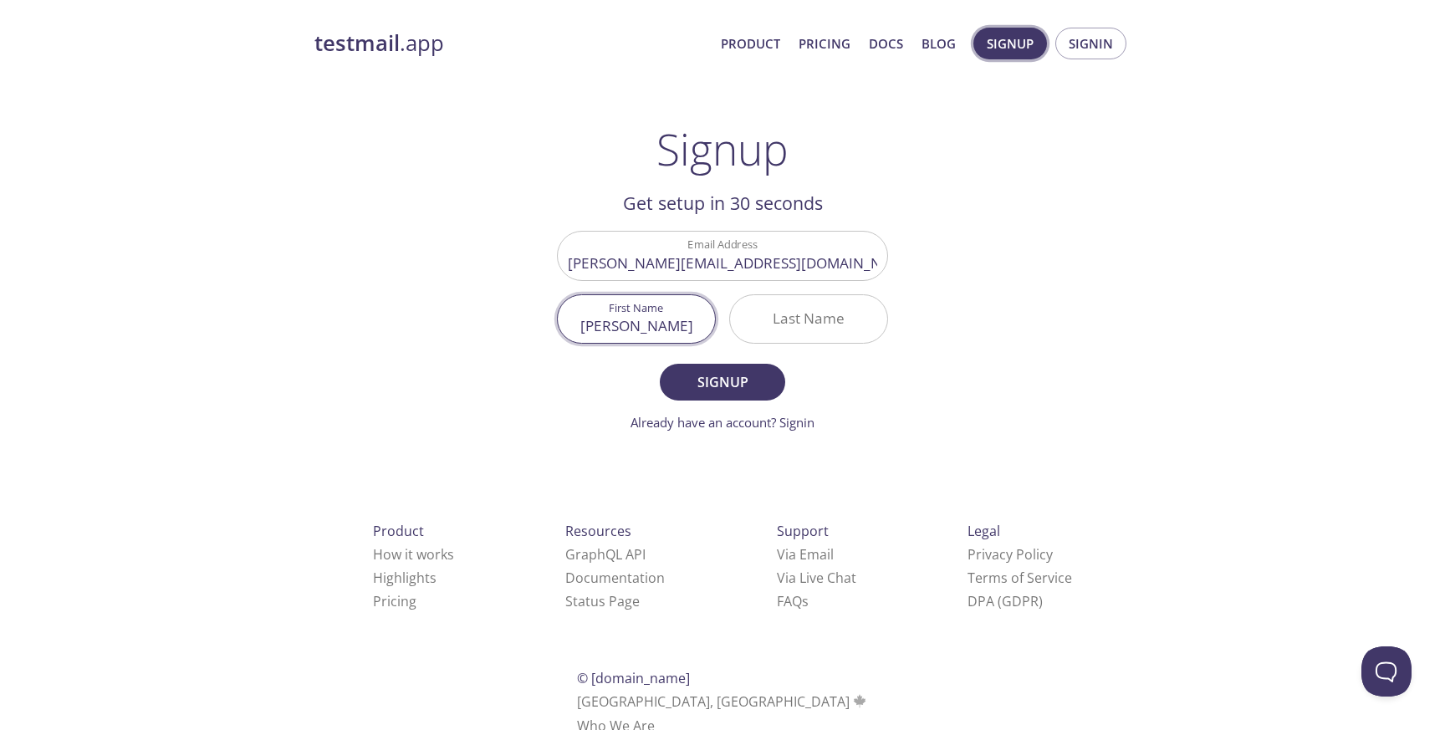
type input "THilak"
type input "rr"
click at [660, 364] on button "Signup" at bounding box center [722, 382] width 125 height 37
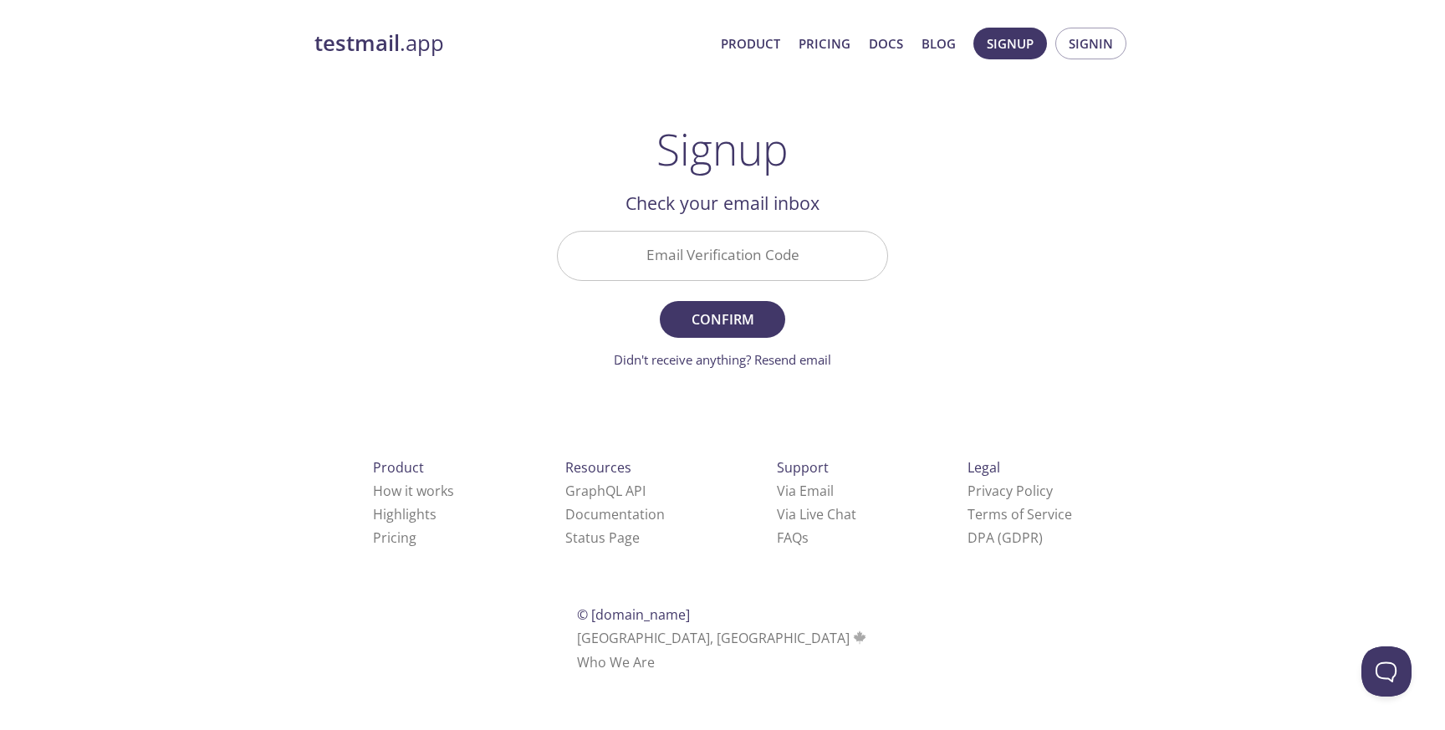
click at [795, 268] on input "Email Verification Code" at bounding box center [722, 256] width 329 height 48
type input "e96nj86"
click at [660, 301] on button "Confirm" at bounding box center [722, 319] width 125 height 37
